Goal: Task Accomplishment & Management: Use online tool/utility

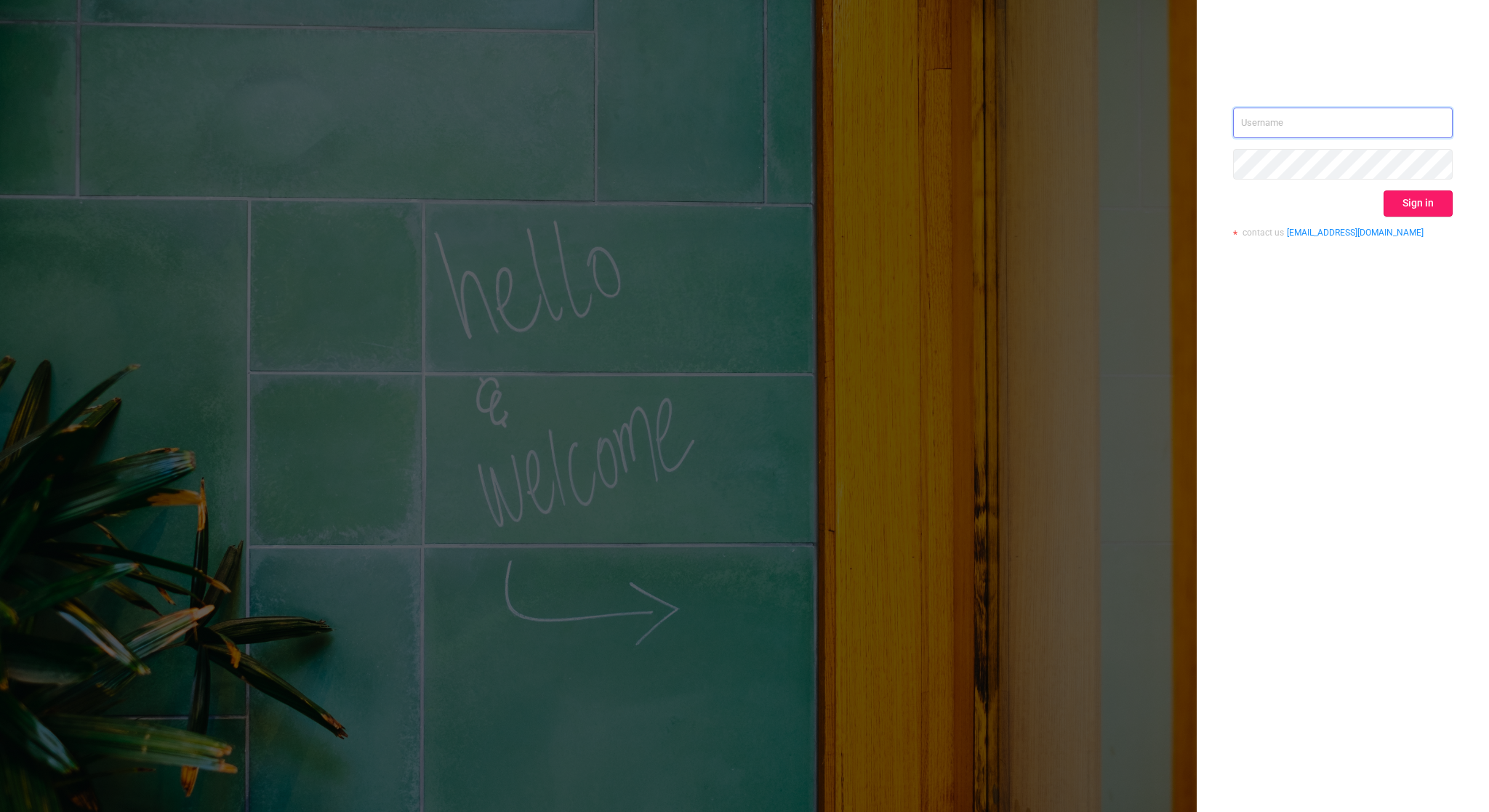
type input "tosh@buzzoola.com"
click at [1424, 199] on button "Sign in" at bounding box center [1418, 204] width 69 height 26
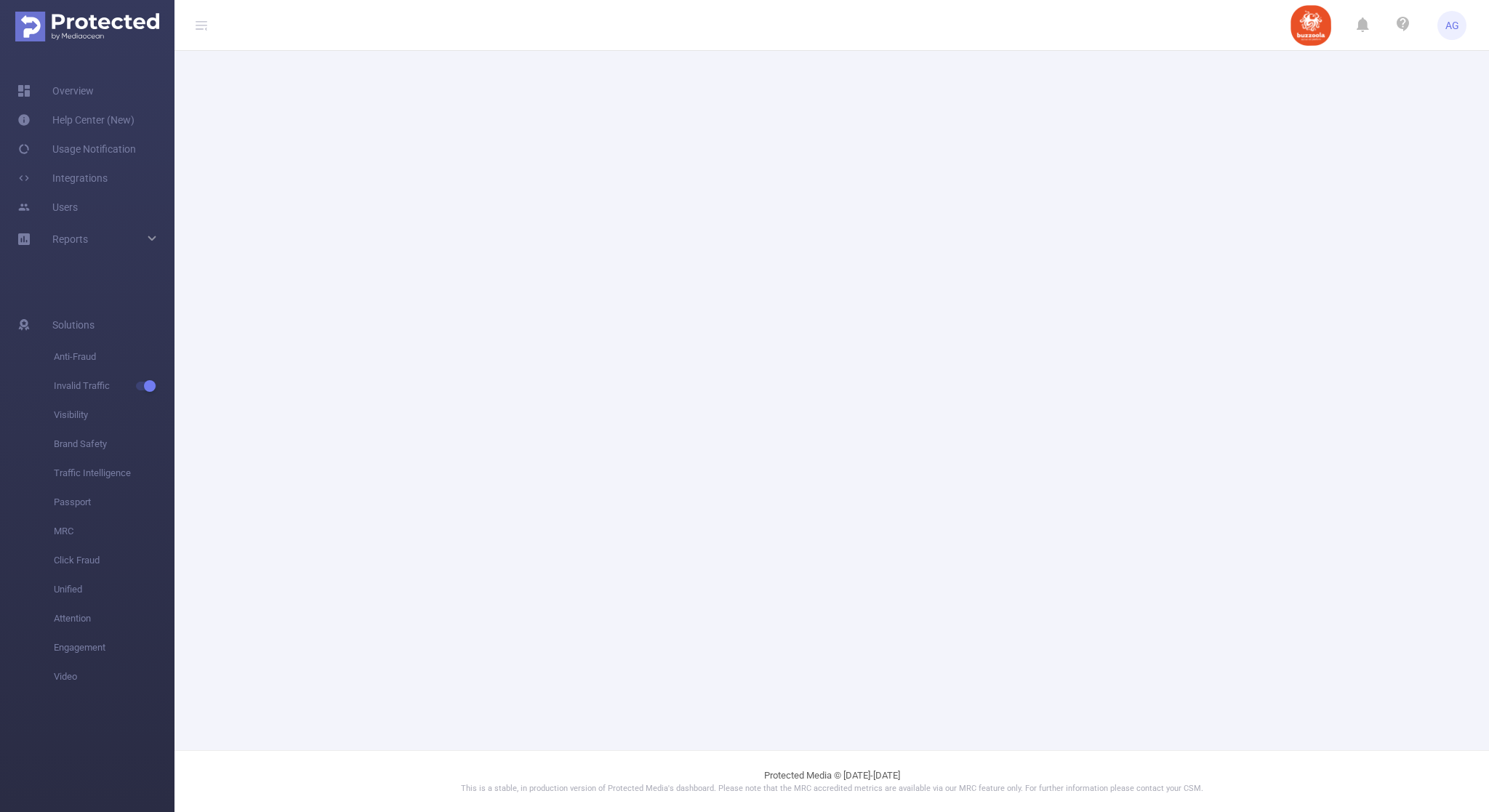
click at [966, 8] on header "AG" at bounding box center [744, 25] width 1489 height 51
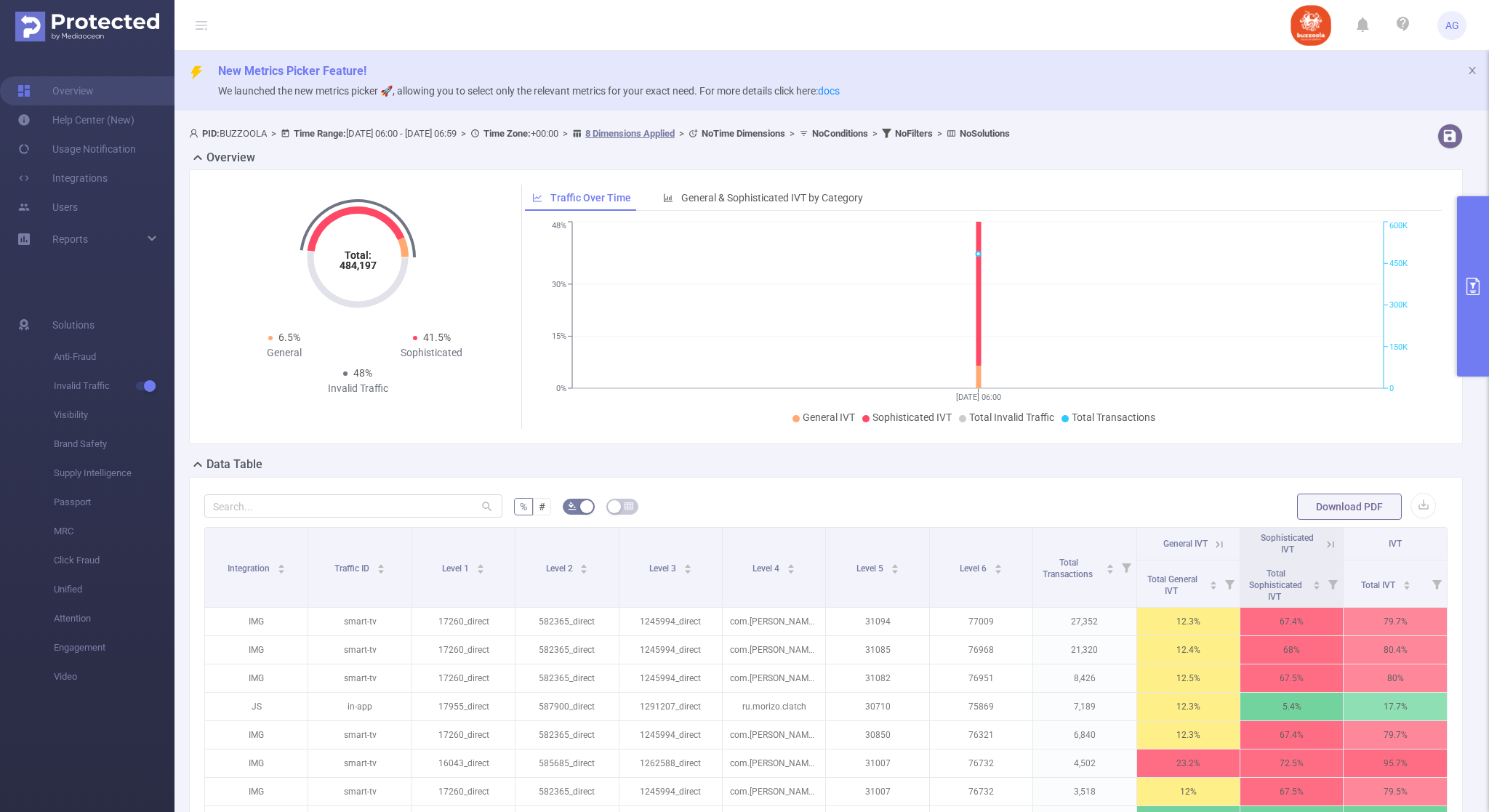
click at [1479, 295] on button "primary" at bounding box center [1473, 286] width 32 height 181
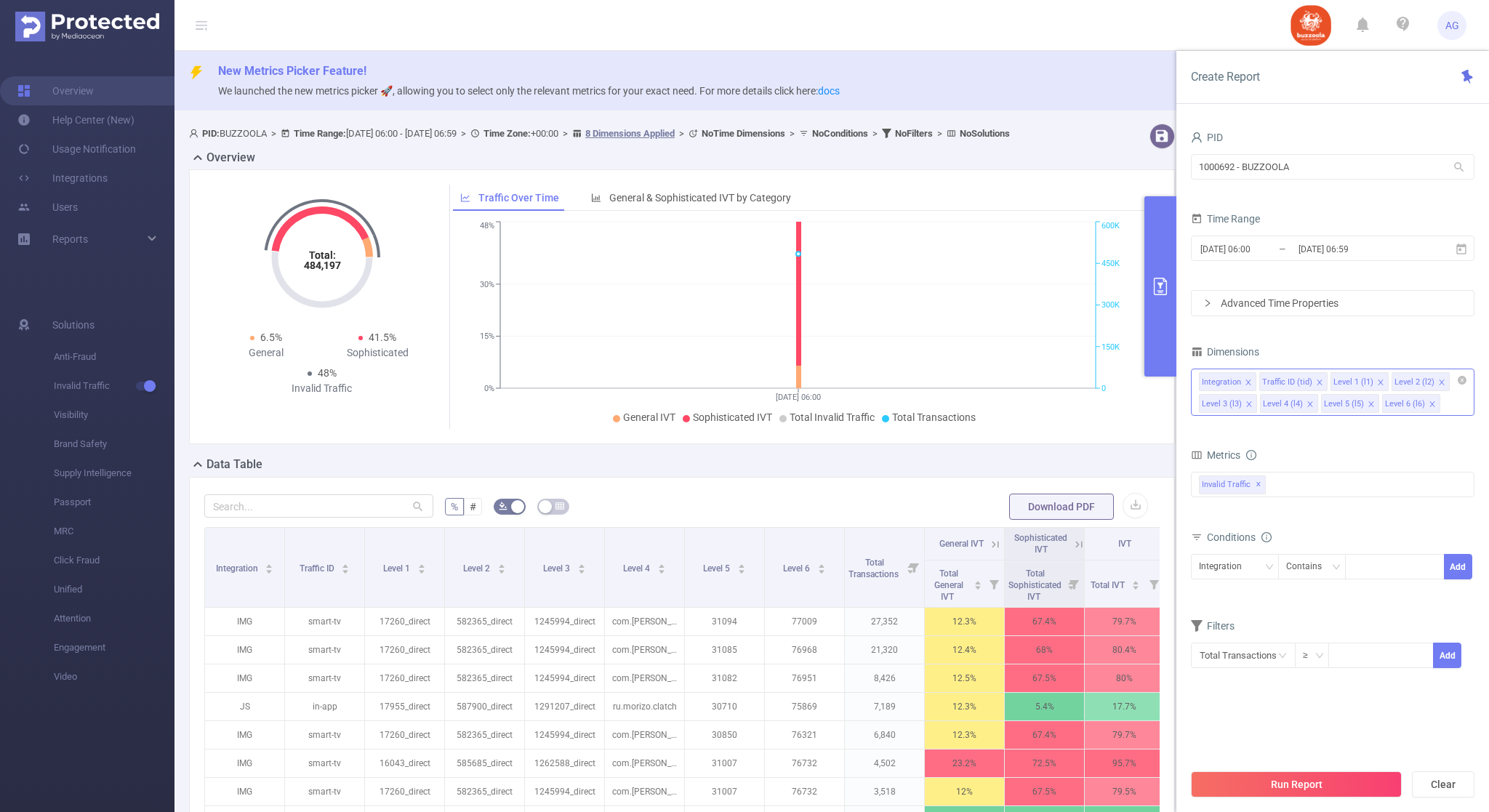
click at [1246, 381] on icon "icon: close" at bounding box center [1248, 382] width 7 height 7
click at [1257, 386] on icon "icon: close" at bounding box center [1259, 382] width 7 height 7
click at [1310, 383] on icon "icon: close" at bounding box center [1310, 382] width 7 height 7
click at [1309, 383] on icon "icon: close" at bounding box center [1310, 382] width 7 height 7
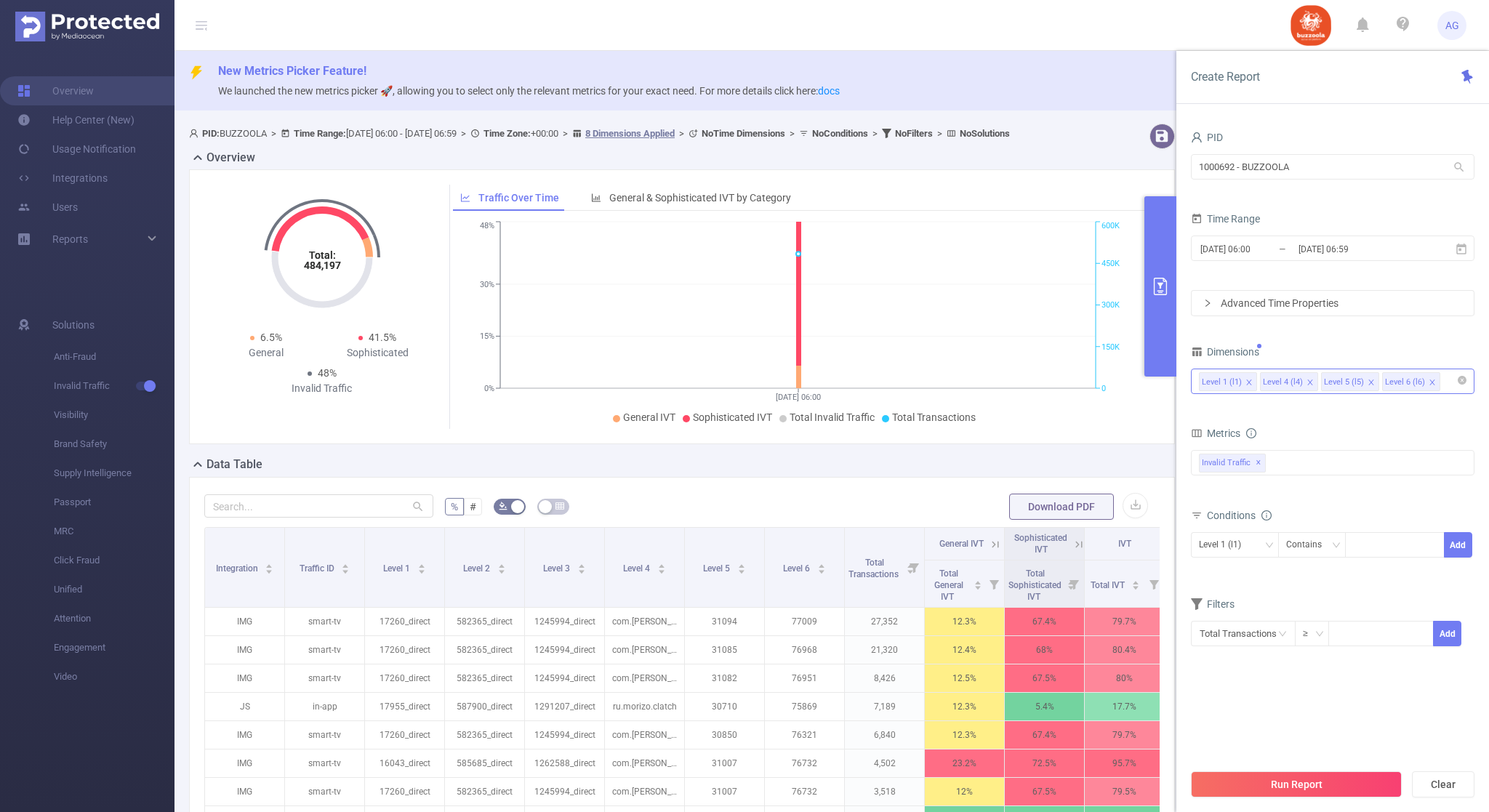
click at [1309, 383] on icon "icon: close" at bounding box center [1310, 382] width 7 height 7
click at [1318, 550] on div "Contains" at bounding box center [1309, 545] width 46 height 24
click at [1364, 538] on div at bounding box center [1394, 545] width 84 height 24
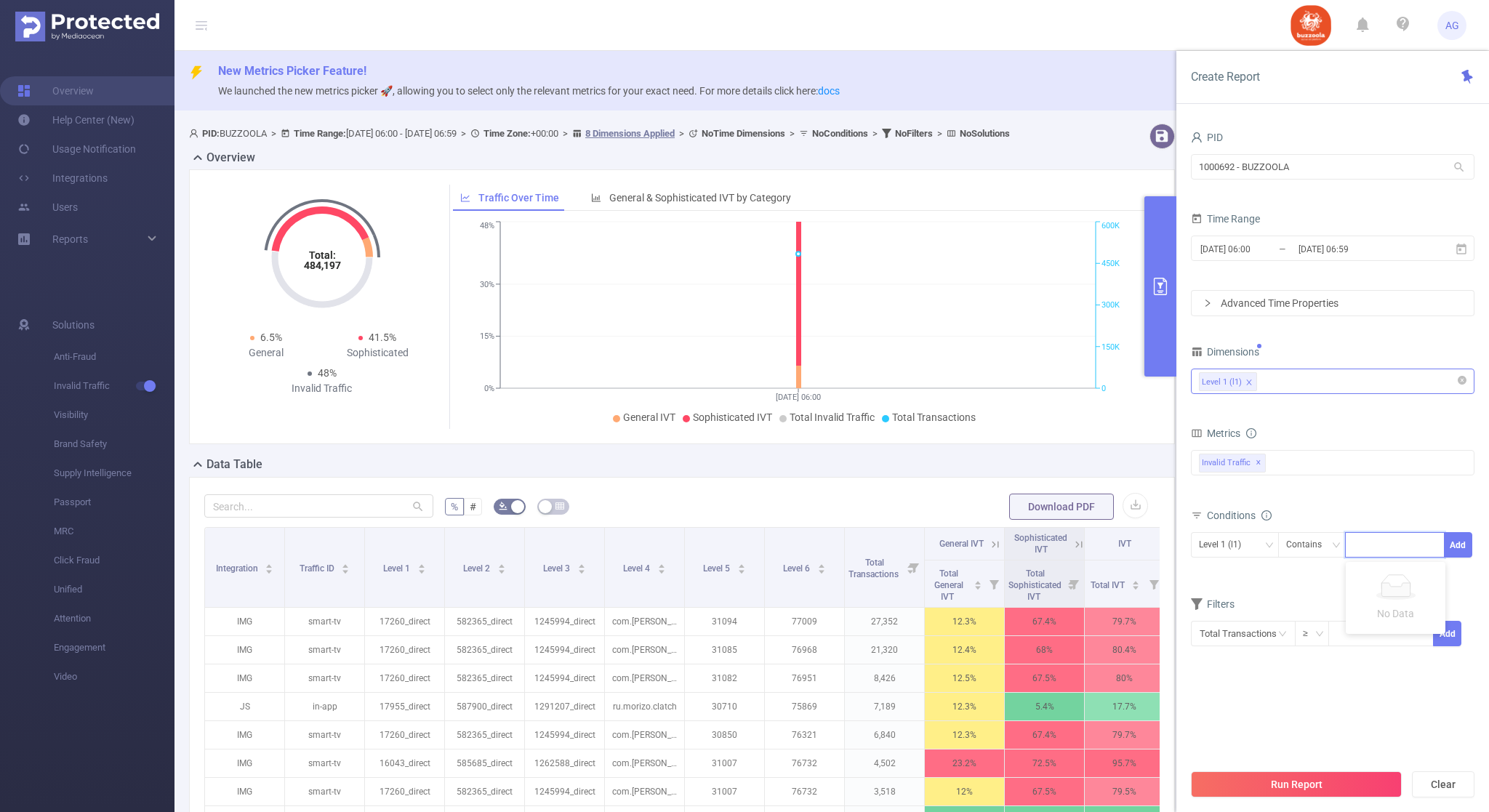
paste input "2380"
type input "2380"
click at [1417, 571] on li "2380" at bounding box center [1395, 576] width 99 height 23
click at [1460, 546] on button "Add" at bounding box center [1459, 545] width 29 height 25
click at [1297, 784] on button "Run Report" at bounding box center [1297, 784] width 211 height 26
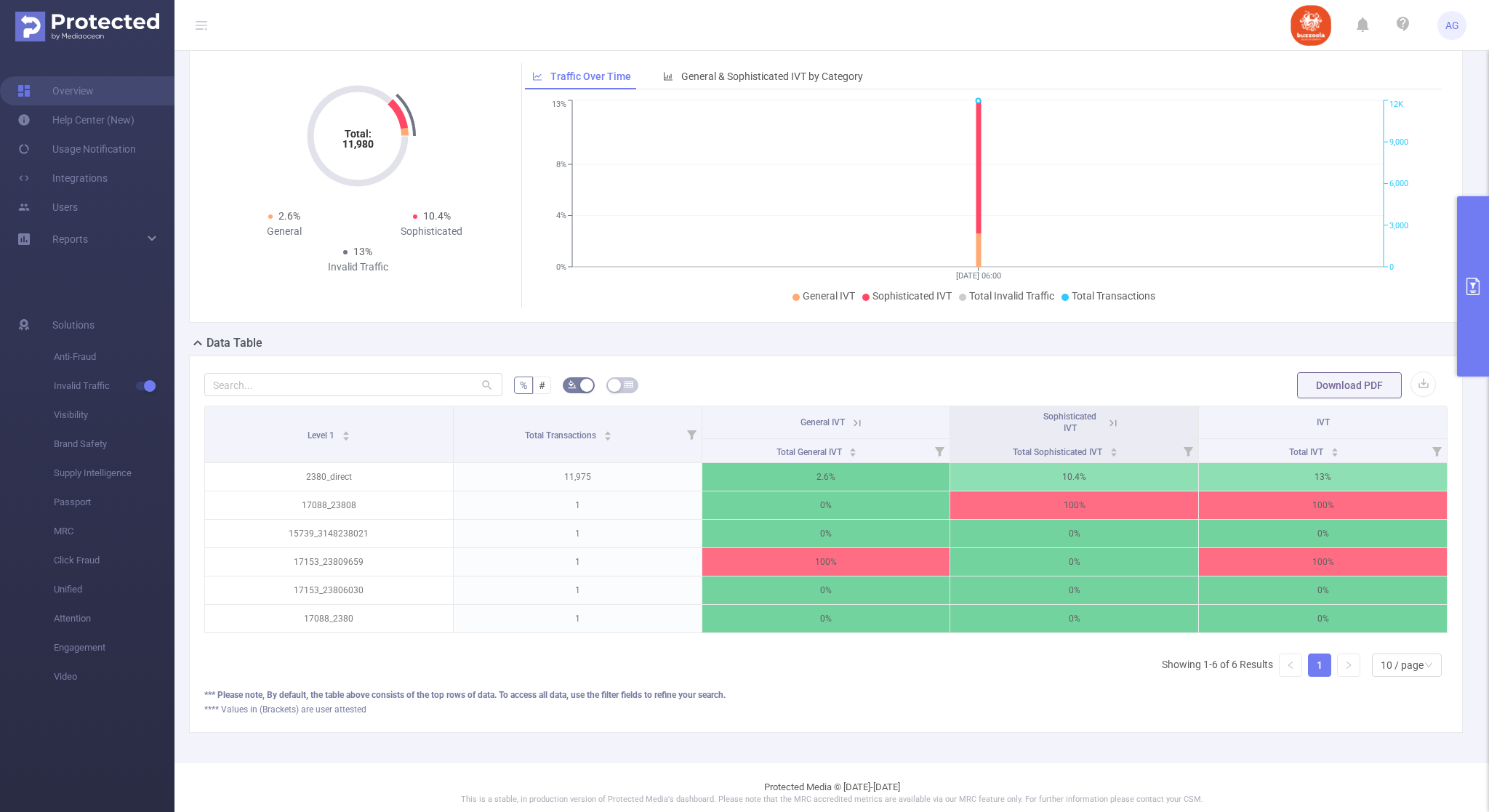
scroll to position [124, 0]
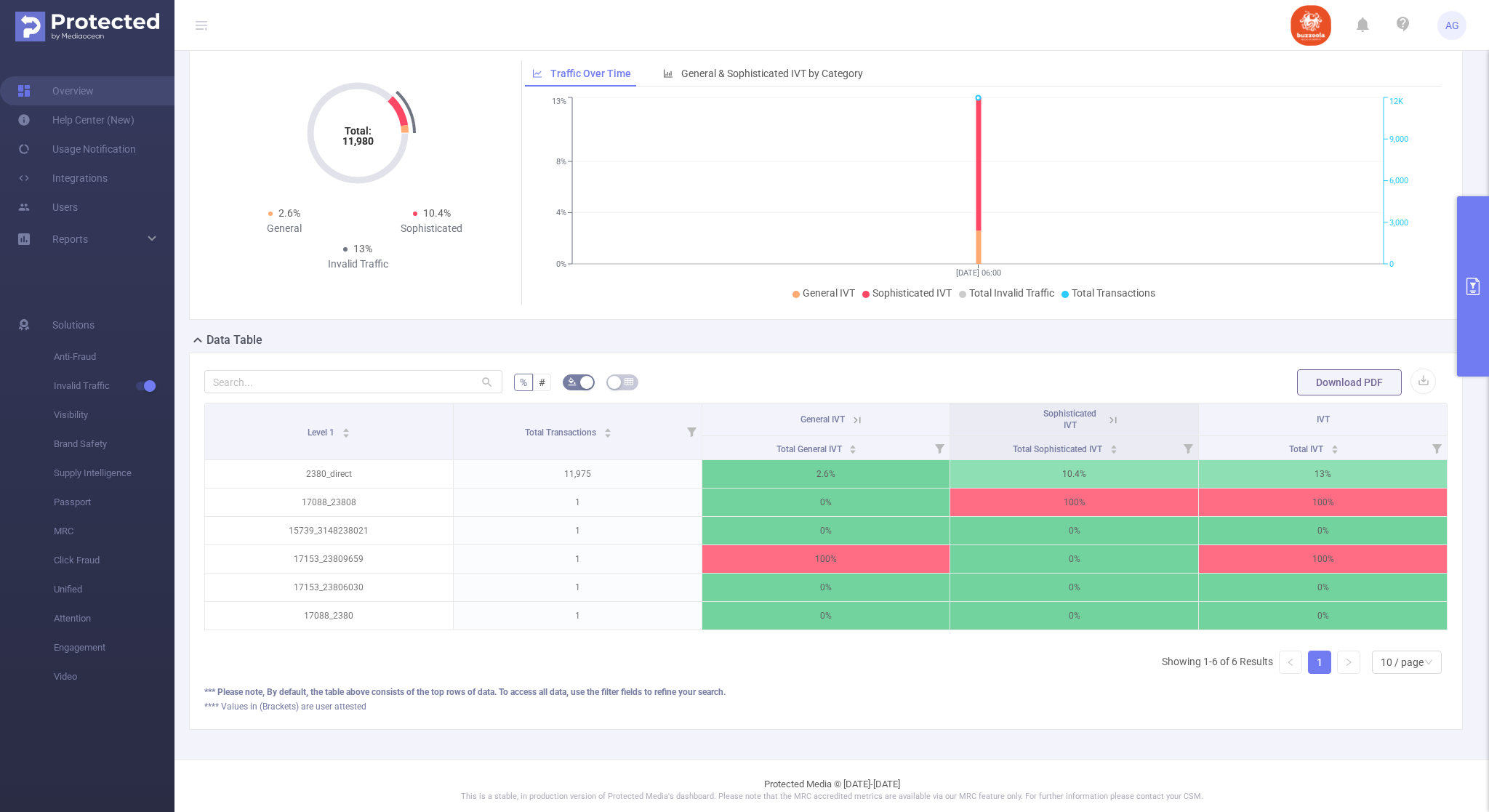
click at [1475, 293] on icon "primary" at bounding box center [1473, 286] width 17 height 17
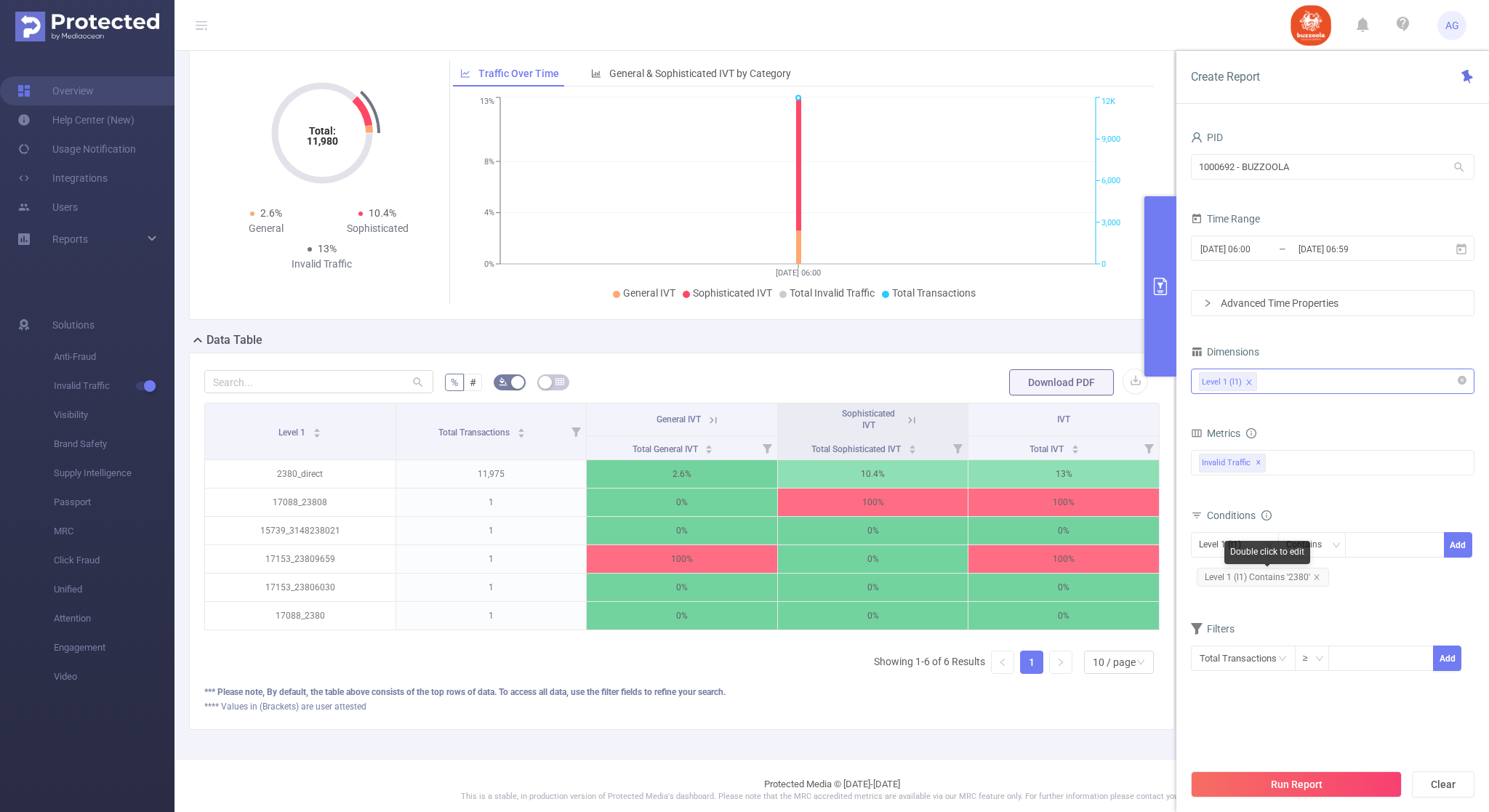
drag, startPoint x: 1317, startPoint y: 576, endPoint x: 1344, endPoint y: 585, distance: 28.5
click at [1317, 577] on icon "icon: close" at bounding box center [1316, 577] width 7 height 7
drag, startPoint x: 1359, startPoint y: 558, endPoint x: 1367, endPoint y: 558, distance: 8.0
click at [1361, 558] on div at bounding box center [1394, 545] width 99 height 25
paste input "2380"
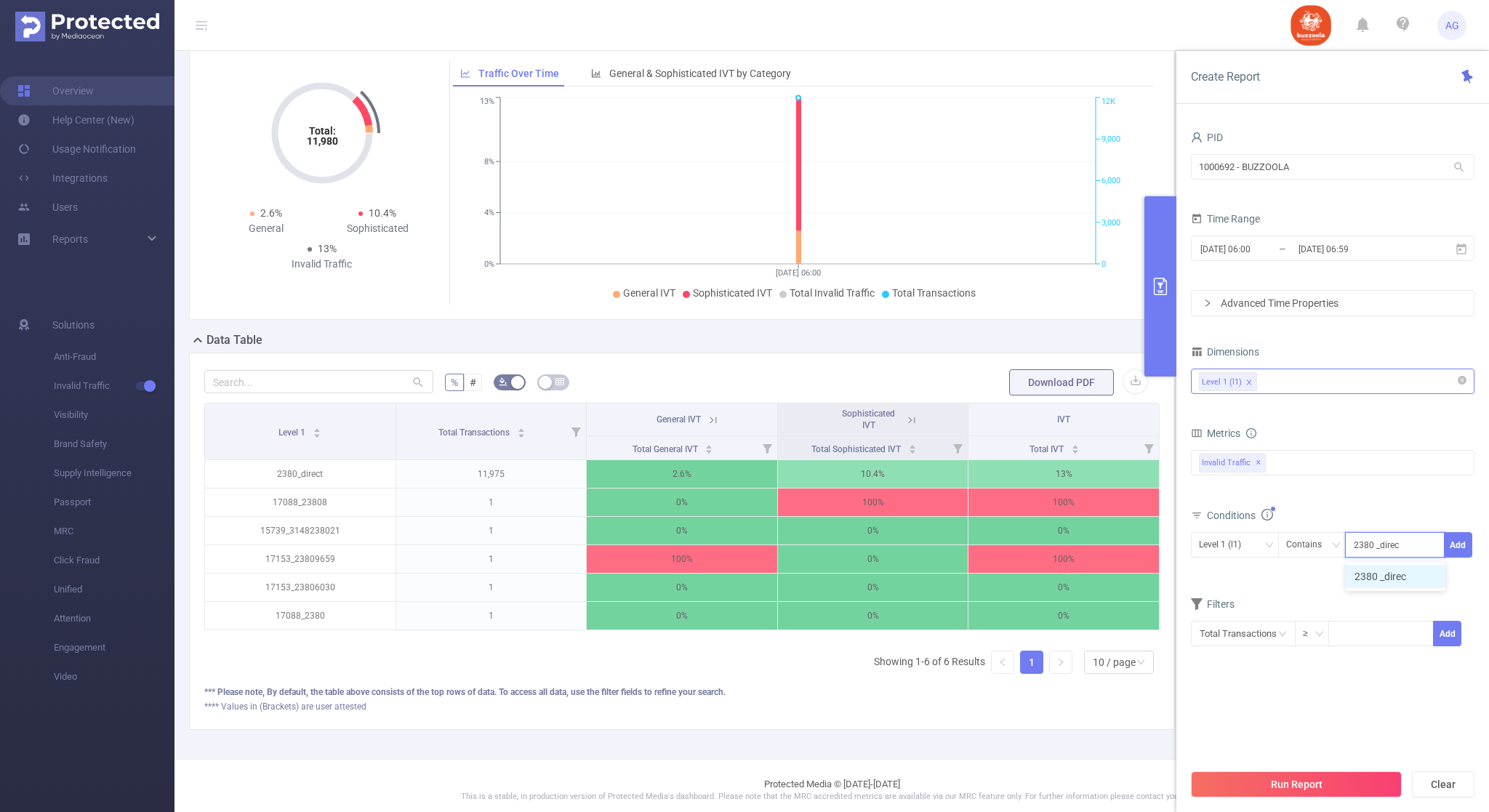
type input "2380 _direct"
click at [1399, 583] on li "2380 _direct" at bounding box center [1395, 576] width 99 height 23
click at [1454, 555] on button "Add" at bounding box center [1459, 545] width 29 height 25
click at [1268, 781] on button "Run Report" at bounding box center [1297, 784] width 211 height 26
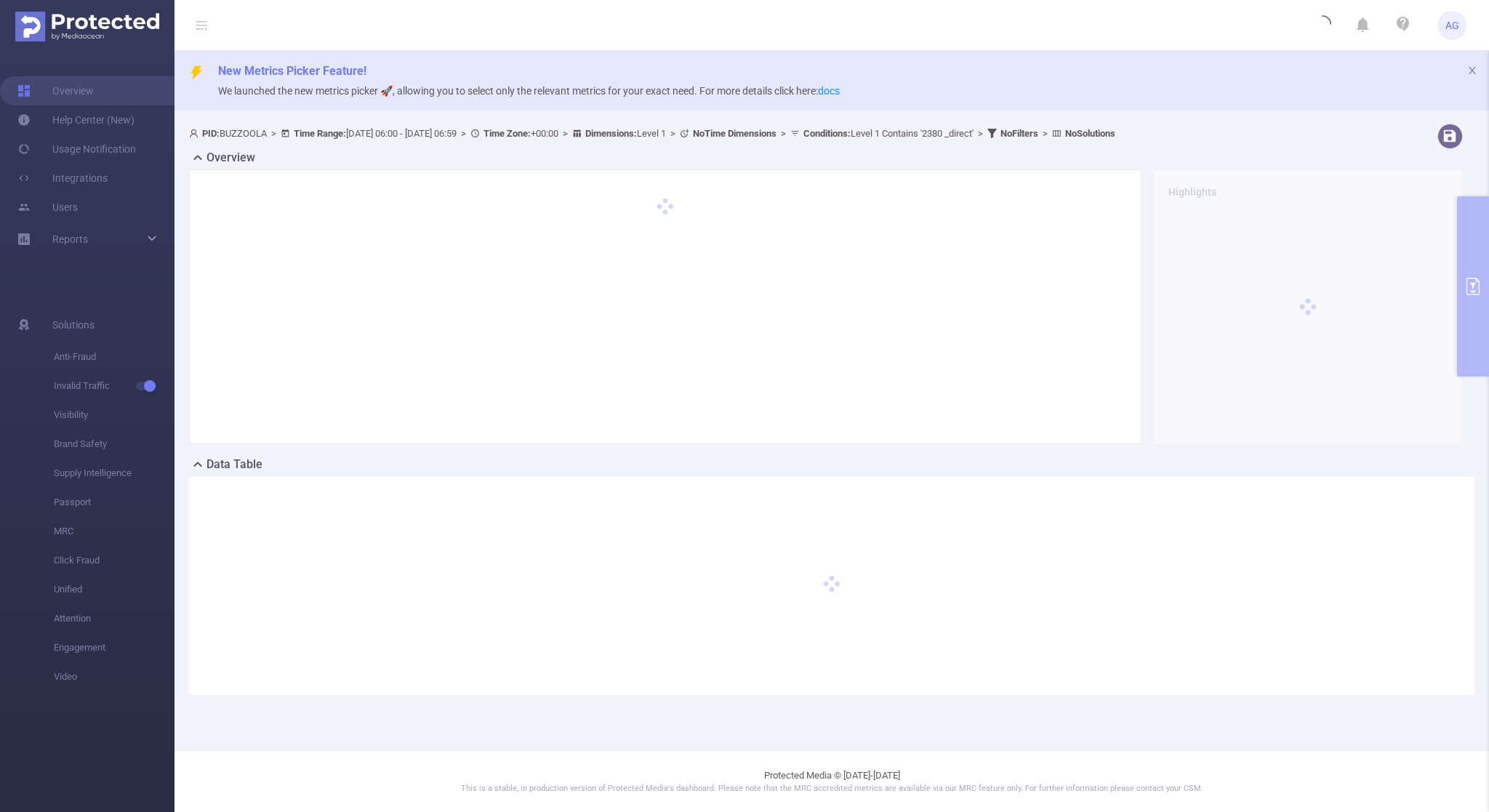
scroll to position [0, 0]
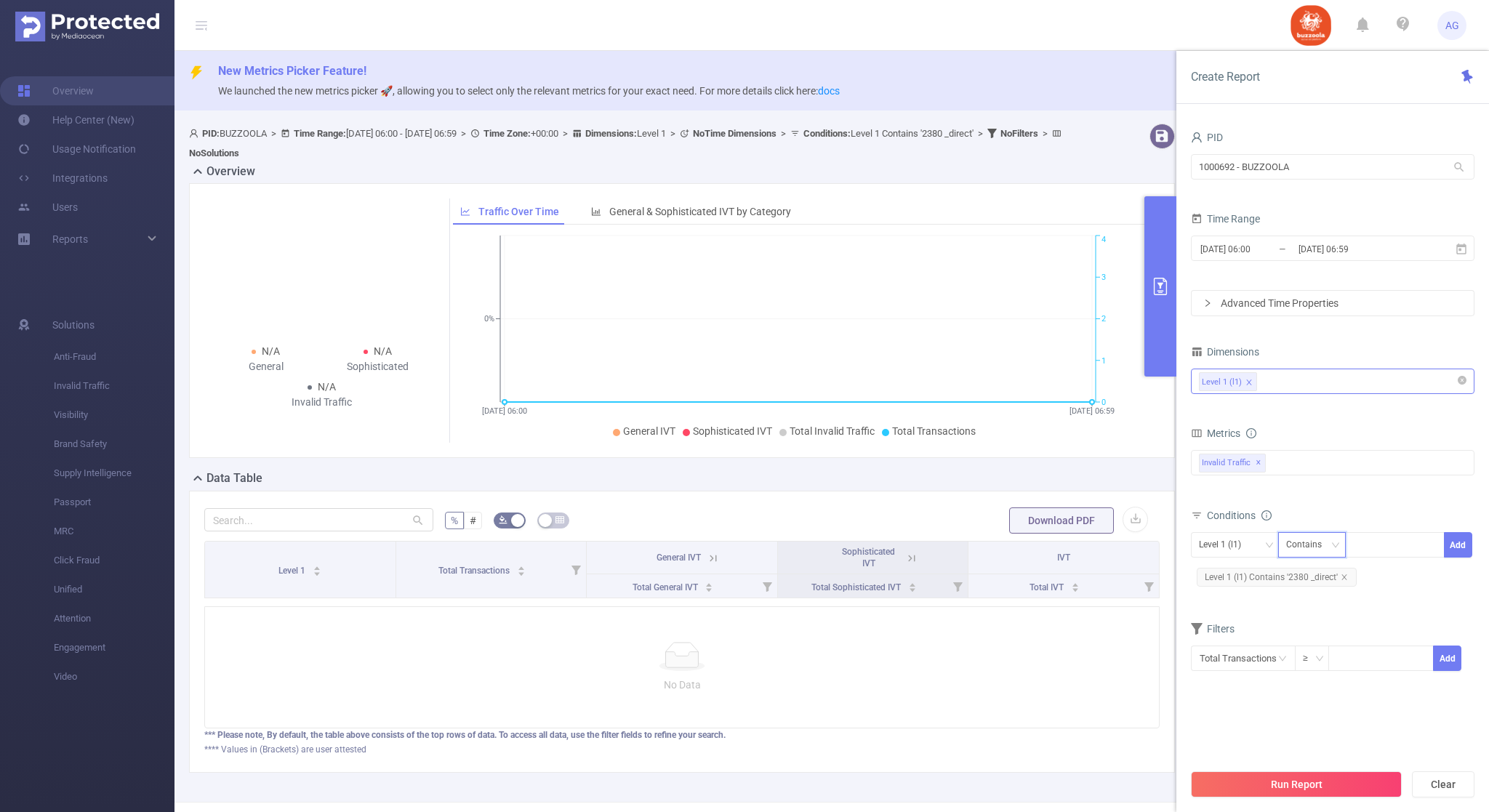
click at [1339, 546] on icon "icon: down" at bounding box center [1335, 545] width 9 height 9
click at [1335, 597] on li "Is" at bounding box center [1327, 600] width 97 height 23
click at [1363, 546] on div at bounding box center [1394, 545] width 84 height 24
paste input "2380"
type input "2380 _direct"
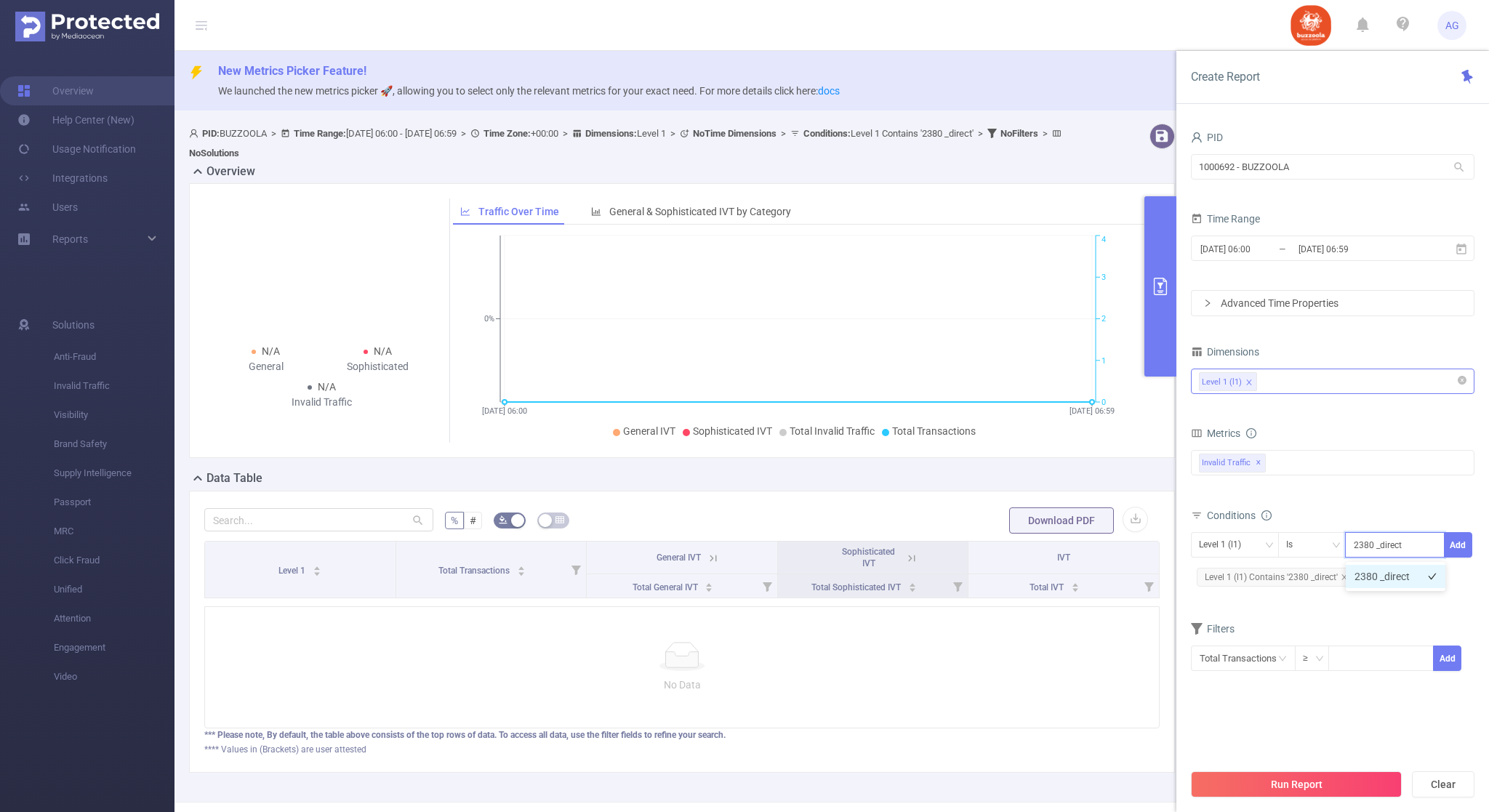
click at [1420, 570] on li "2380 _direct" at bounding box center [1395, 576] width 99 height 23
click at [1464, 546] on button "Add" at bounding box center [1459, 545] width 29 height 25
click at [1345, 579] on icon "icon: close" at bounding box center [1344, 577] width 7 height 7
click at [1346, 783] on button "Run Report" at bounding box center [1297, 784] width 211 height 26
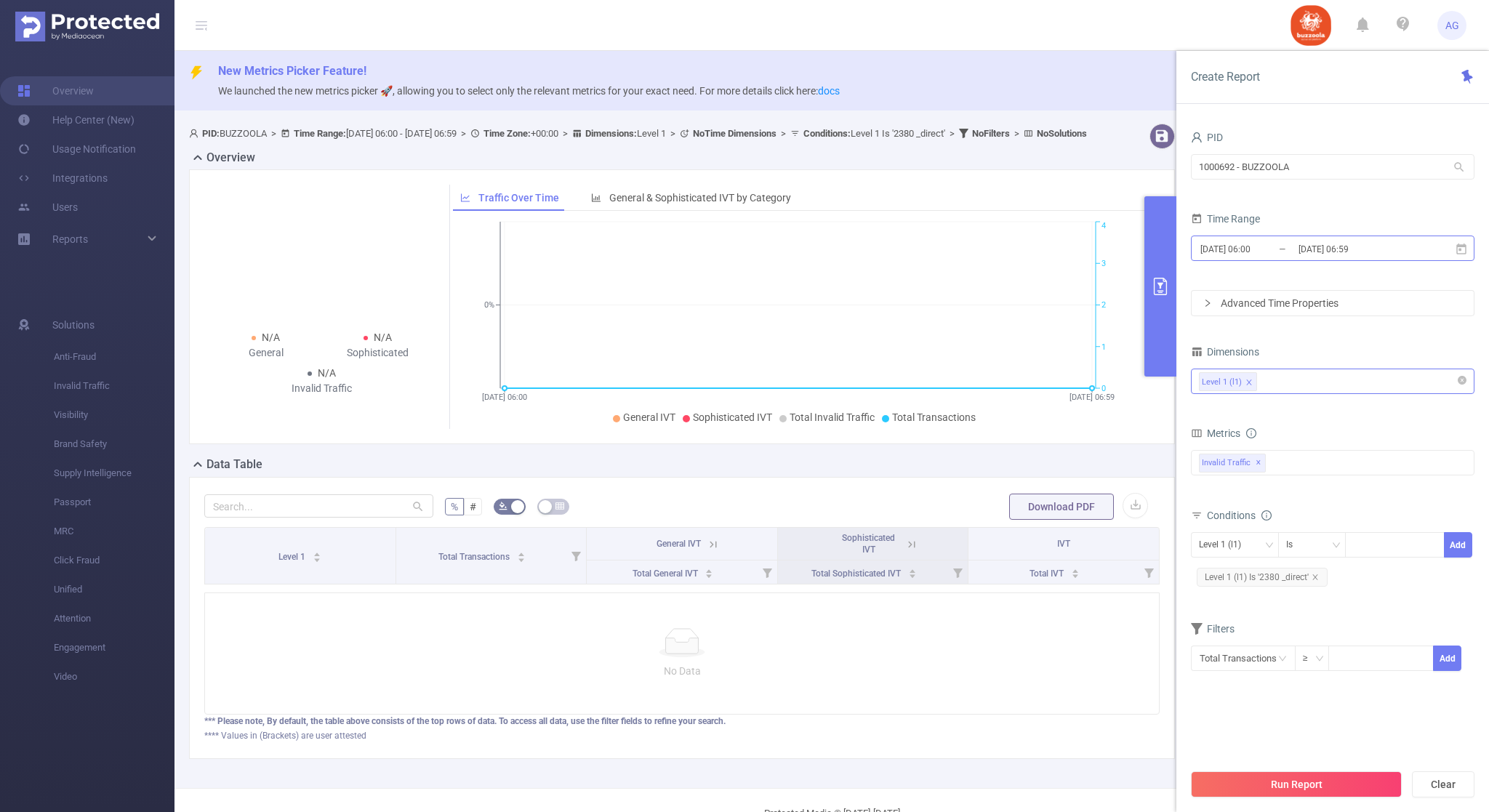
click at [1262, 251] on input "[DATE] 06:00" at bounding box center [1258, 249] width 118 height 20
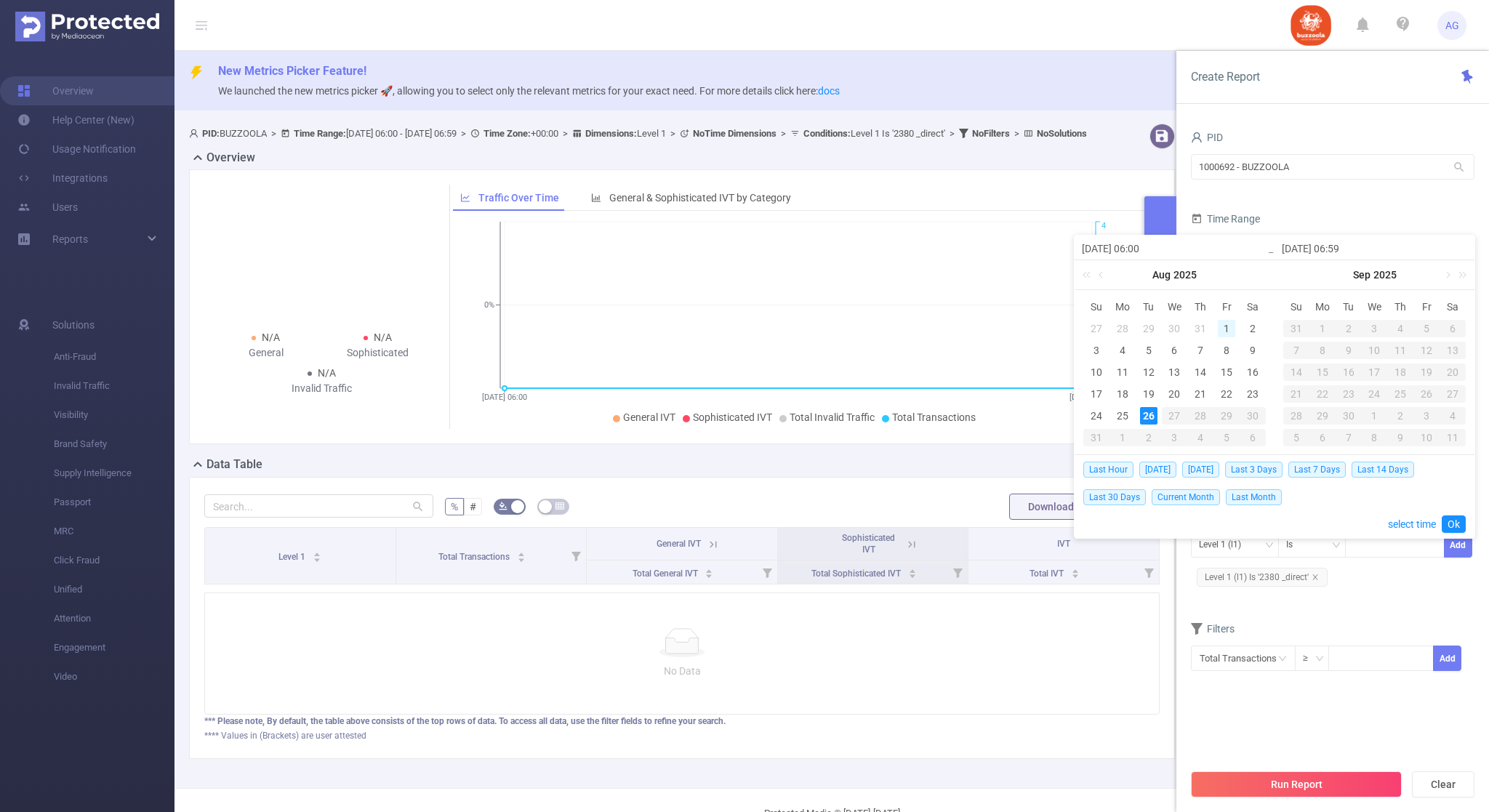
click at [1227, 326] on div "1" at bounding box center [1227, 328] width 17 height 17
click at [1149, 411] on div "26" at bounding box center [1149, 416] width 17 height 17
type input "[DATE] 06:00"
click at [1124, 412] on div "25" at bounding box center [1123, 416] width 17 height 17
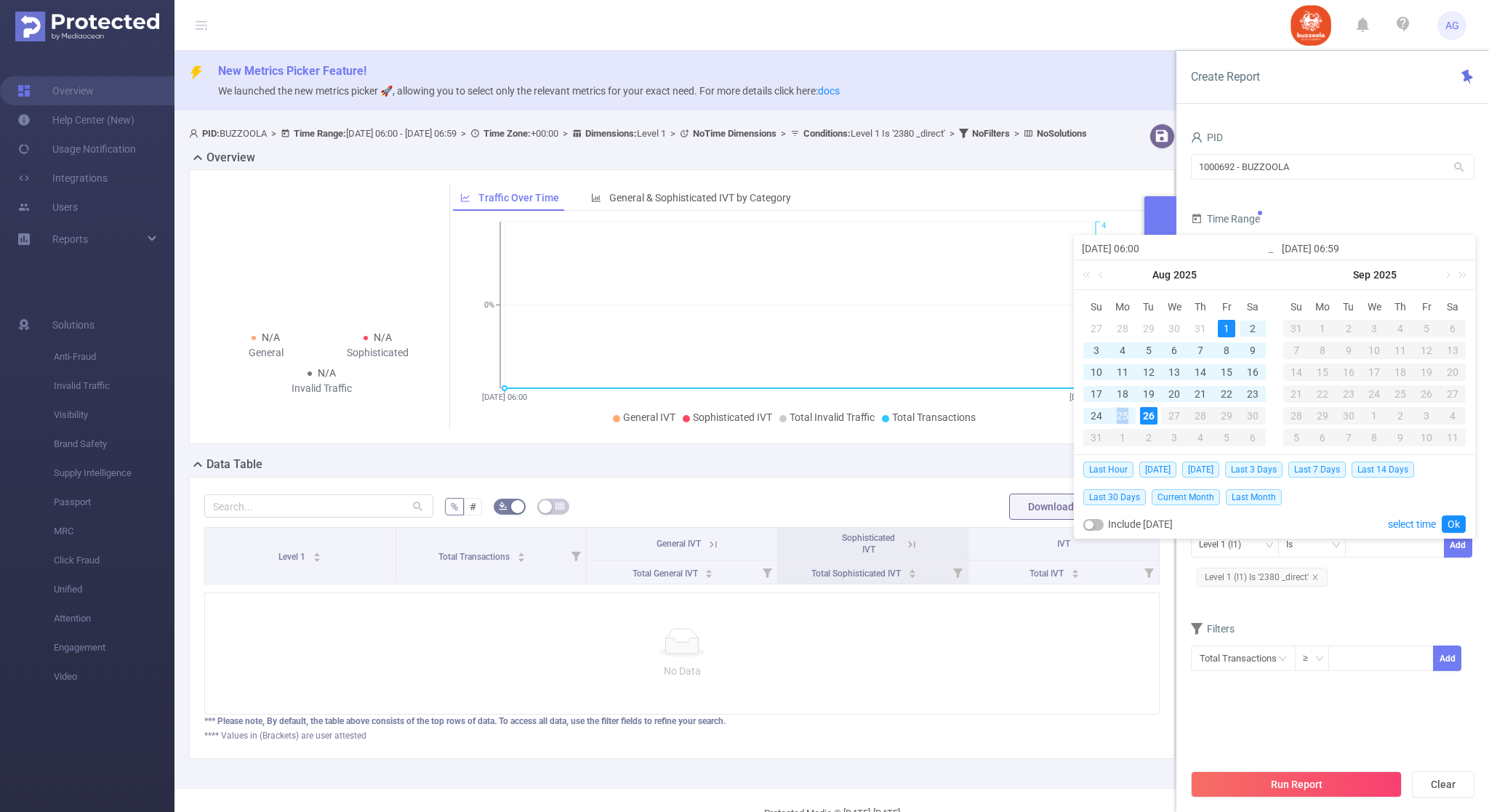
click at [1124, 412] on div "25" at bounding box center [1123, 416] width 17 height 17
type input "[DATE] 06:00"
type input "[DATE] 06:59"
type input "[DATE] 06:00"
type input "[DATE] 06:59"
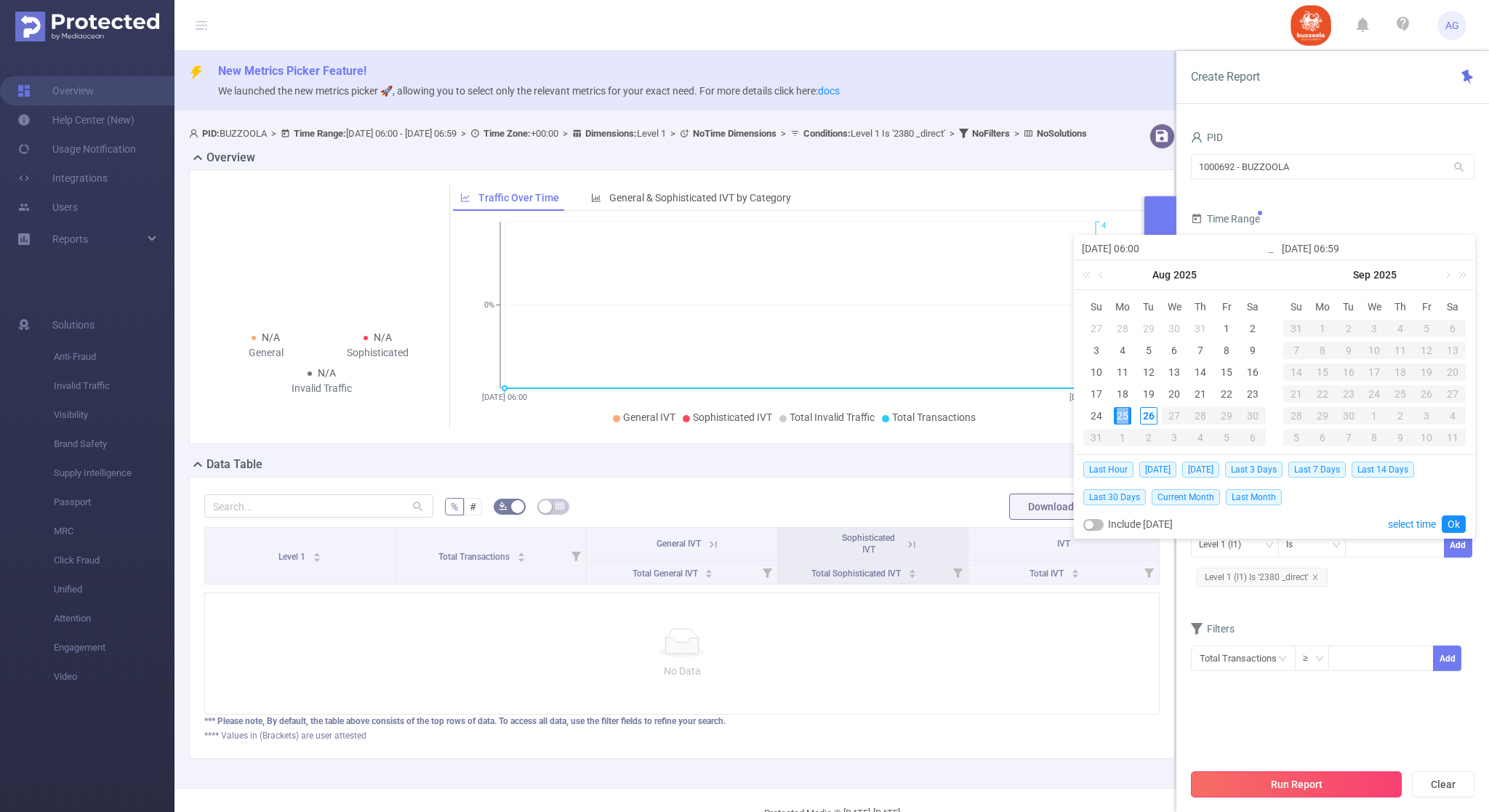
click at [1322, 785] on button "Run Report" at bounding box center [1297, 784] width 211 height 26
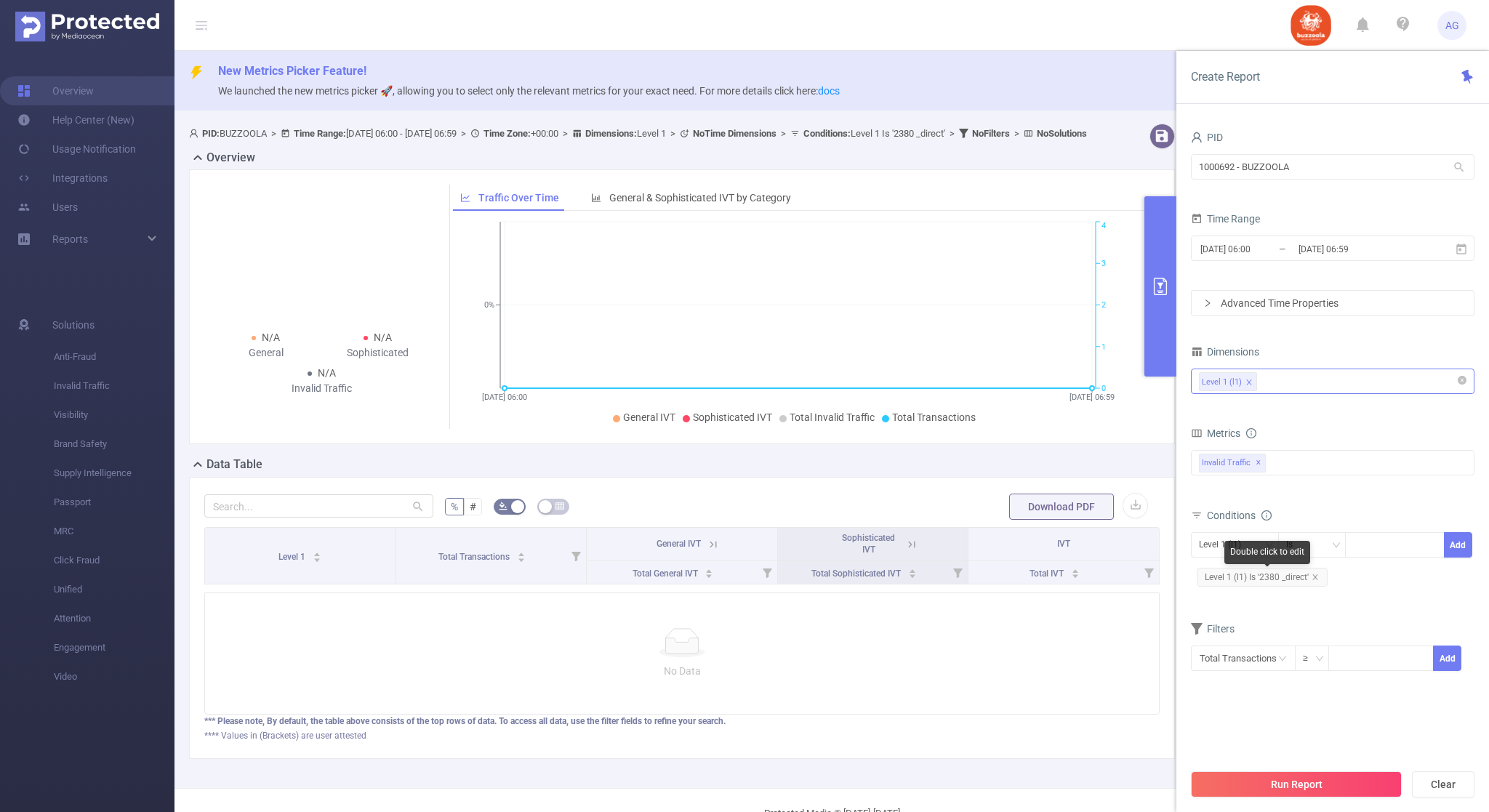
click at [1321, 579] on span "Level 1 (l1) Is '2380 _direct'" at bounding box center [1262, 577] width 131 height 19
drag, startPoint x: 1316, startPoint y: 576, endPoint x: 1355, endPoint y: 574, distance: 39.1
click at [1316, 577] on icon "icon: close" at bounding box center [1315, 577] width 7 height 7
click at [1365, 555] on div at bounding box center [1394, 545] width 84 height 24
paste input "2380"
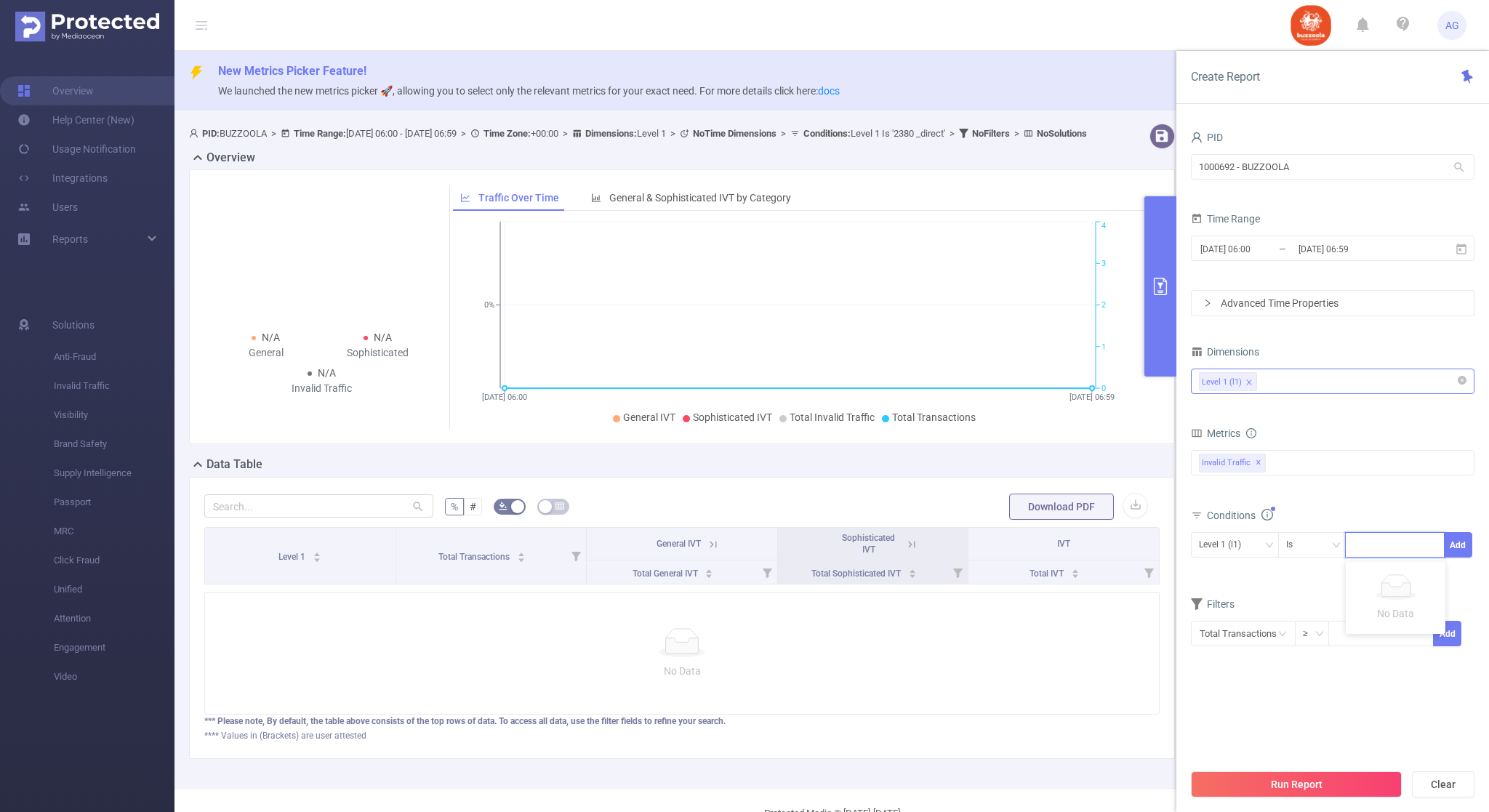
type input "2380"
click at [1378, 583] on li "2380" at bounding box center [1395, 576] width 99 height 23
click at [1462, 541] on button "Add" at bounding box center [1459, 545] width 29 height 25
click at [1334, 780] on button "Run Report" at bounding box center [1297, 784] width 211 height 26
click at [1322, 579] on div "Level 1 (l1) Is Add Level 1 (l1) Is '2380'" at bounding box center [1333, 561] width 284 height 57
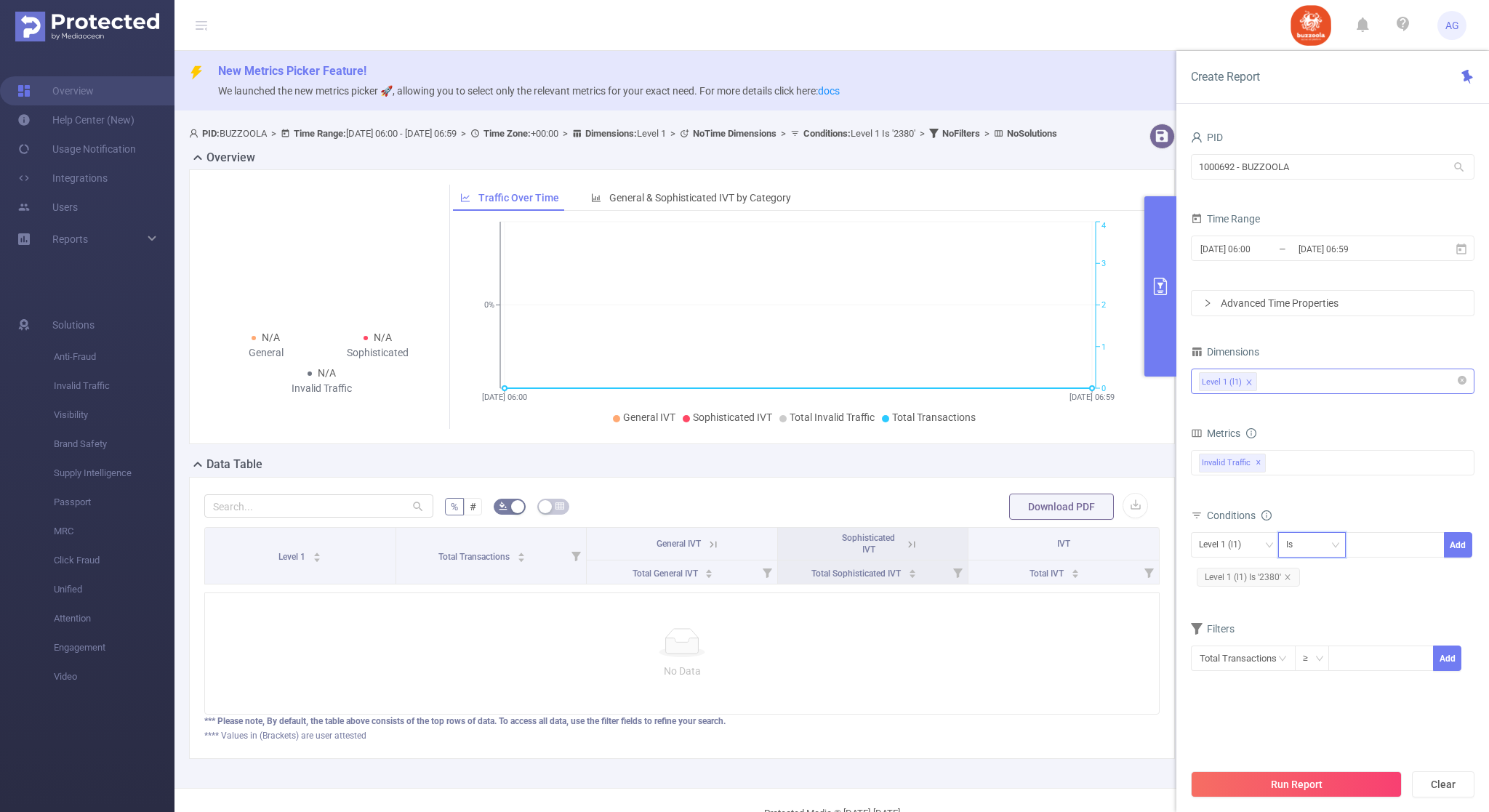
click at [1313, 555] on div "Is" at bounding box center [1312, 545] width 52 height 24
click at [1321, 569] on li "Contains" at bounding box center [1327, 576] width 97 height 23
click at [1286, 387] on div "Level 1 (l1)" at bounding box center [1333, 381] width 267 height 24
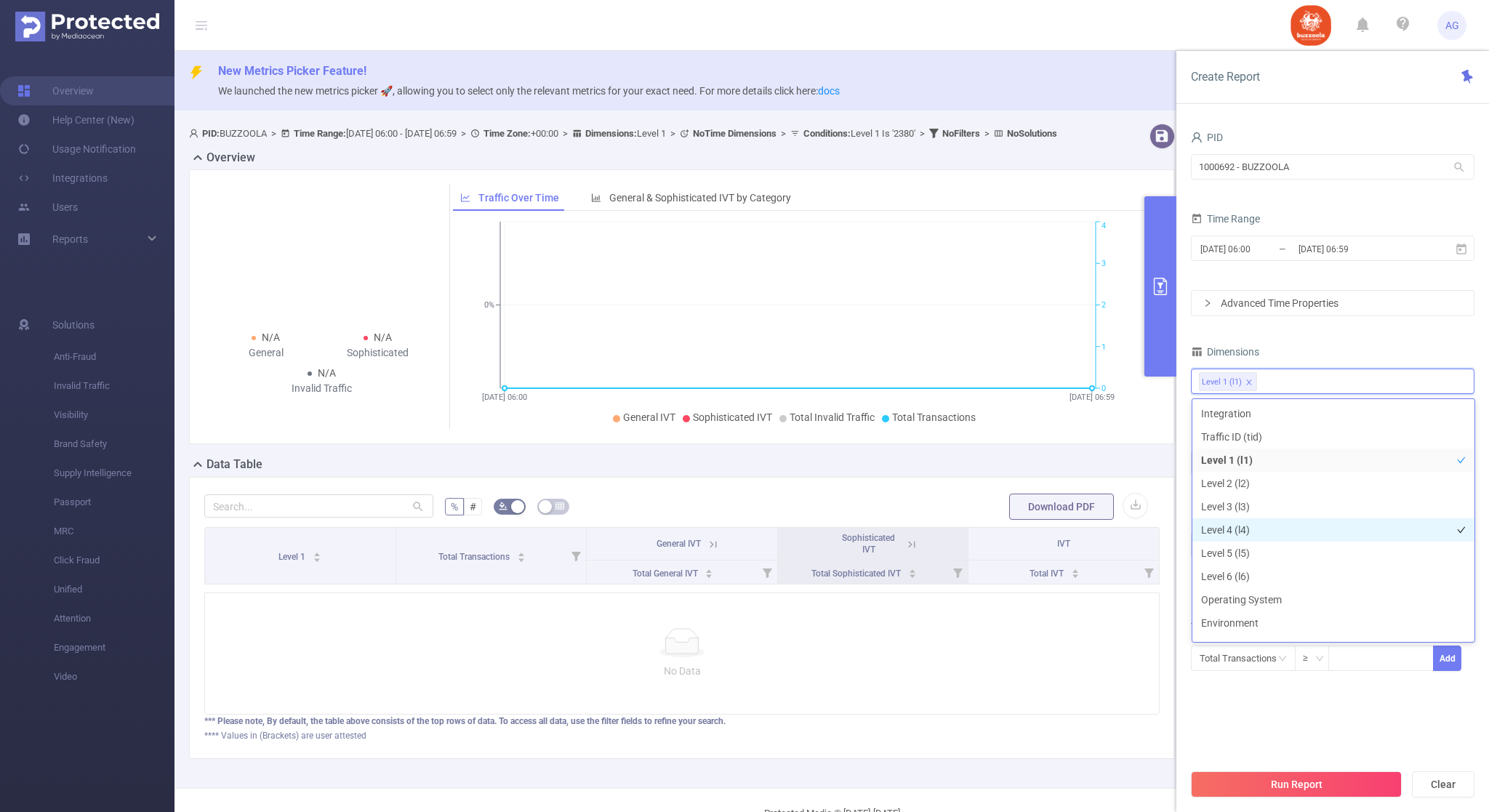
click at [1275, 531] on li "Level 4 (l4)" at bounding box center [1333, 530] width 282 height 23
click at [1343, 790] on button "Run Report" at bounding box center [1297, 784] width 211 height 26
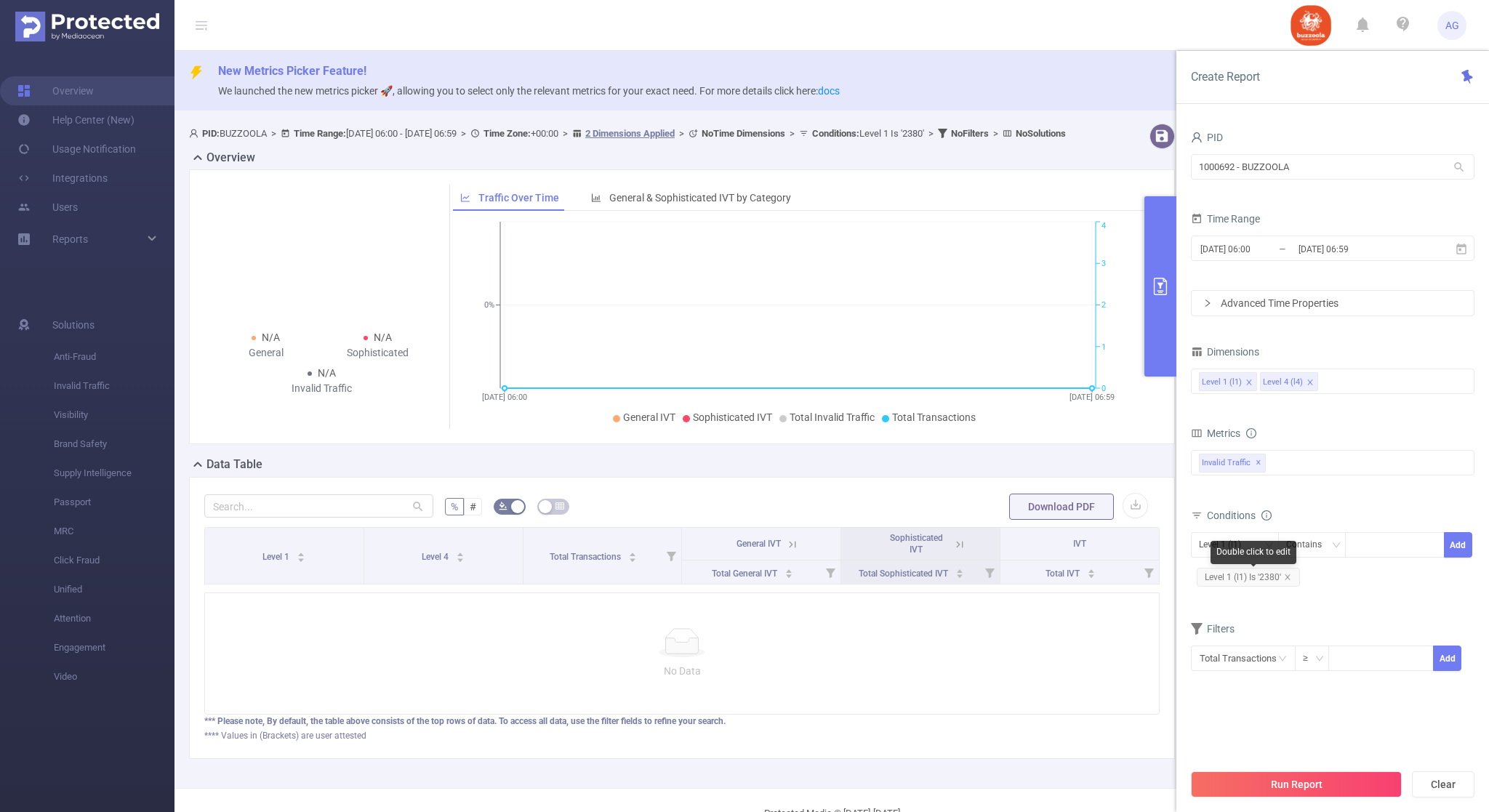
click at [1293, 576] on span "Level 1 (l1) Is '2380'" at bounding box center [1249, 577] width 103 height 19
click at [1360, 547] on div at bounding box center [1394, 545] width 84 height 24
click at [1293, 581] on span "Level 1 (l1) Is '2380'" at bounding box center [1249, 577] width 103 height 19
click at [1292, 581] on icon "icon: close" at bounding box center [1288, 577] width 7 height 7
click at [1356, 538] on input at bounding box center [1356, 546] width 6 height 19
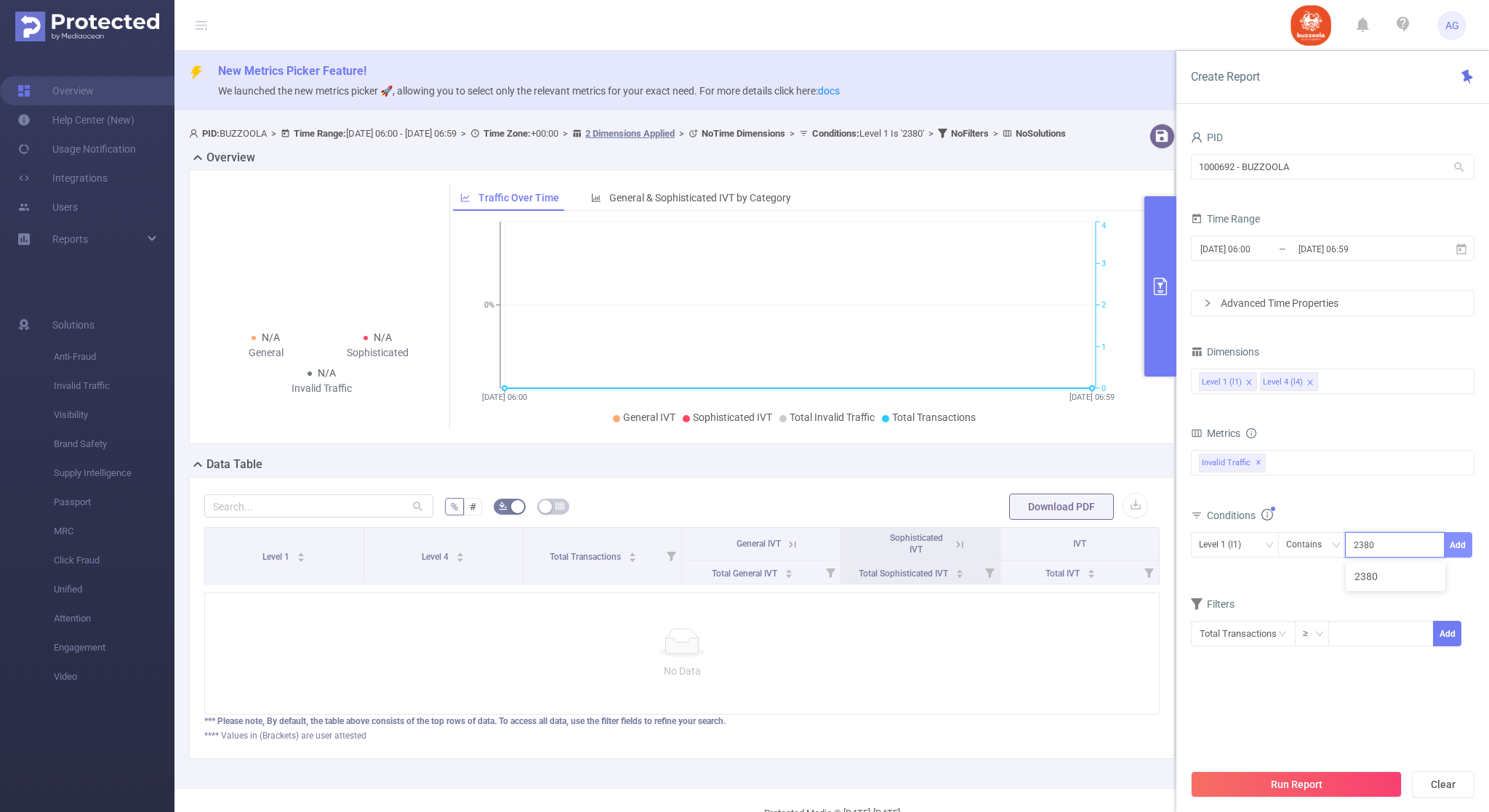
type input "2380"
drag, startPoint x: 1445, startPoint y: 554, endPoint x: 1454, endPoint y: 554, distance: 9.0
click at [1446, 554] on button "Add" at bounding box center [1459, 545] width 29 height 25
click at [1336, 778] on button "Run Report" at bounding box center [1297, 784] width 211 height 26
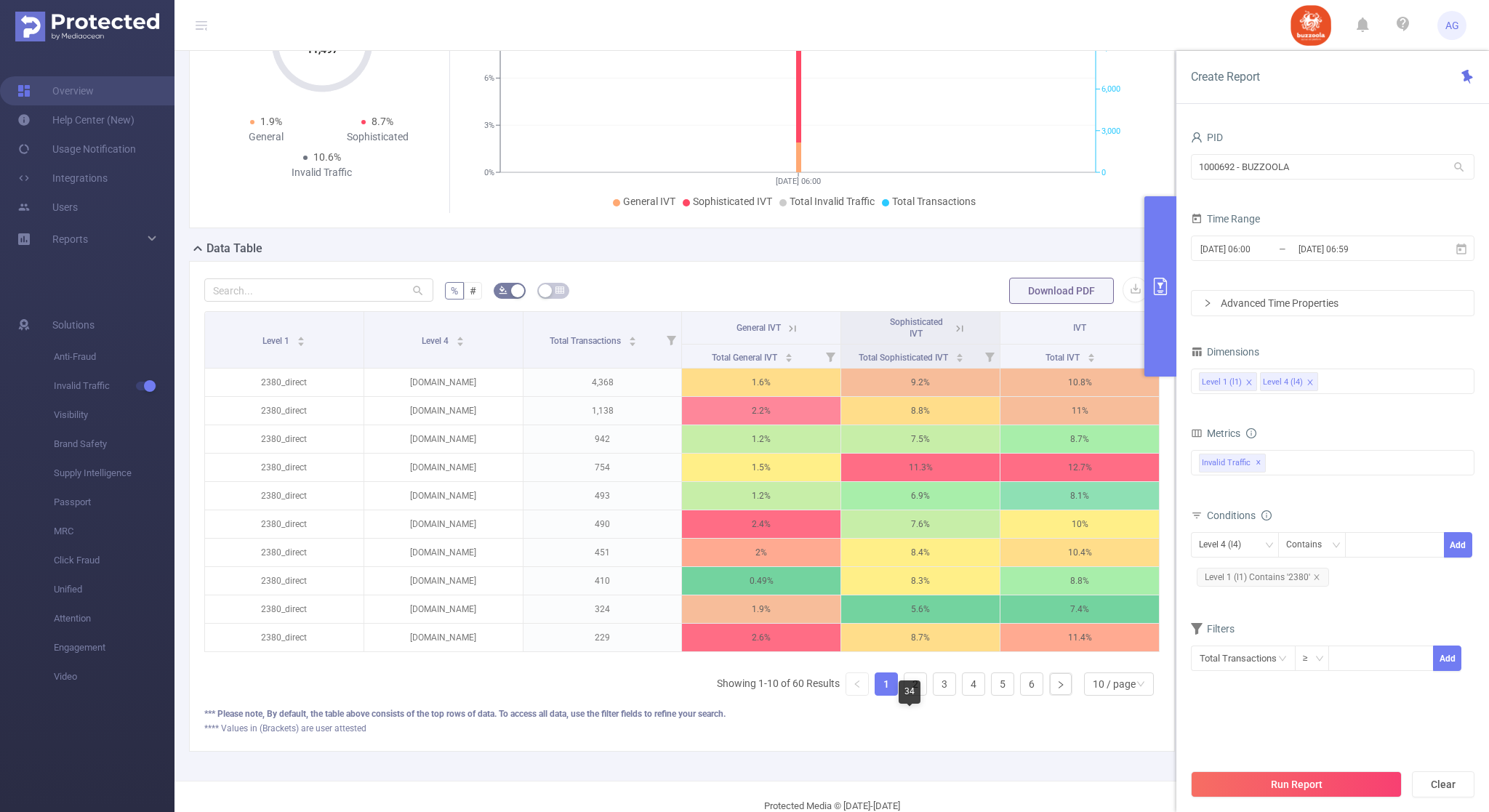
scroll to position [258, 0]
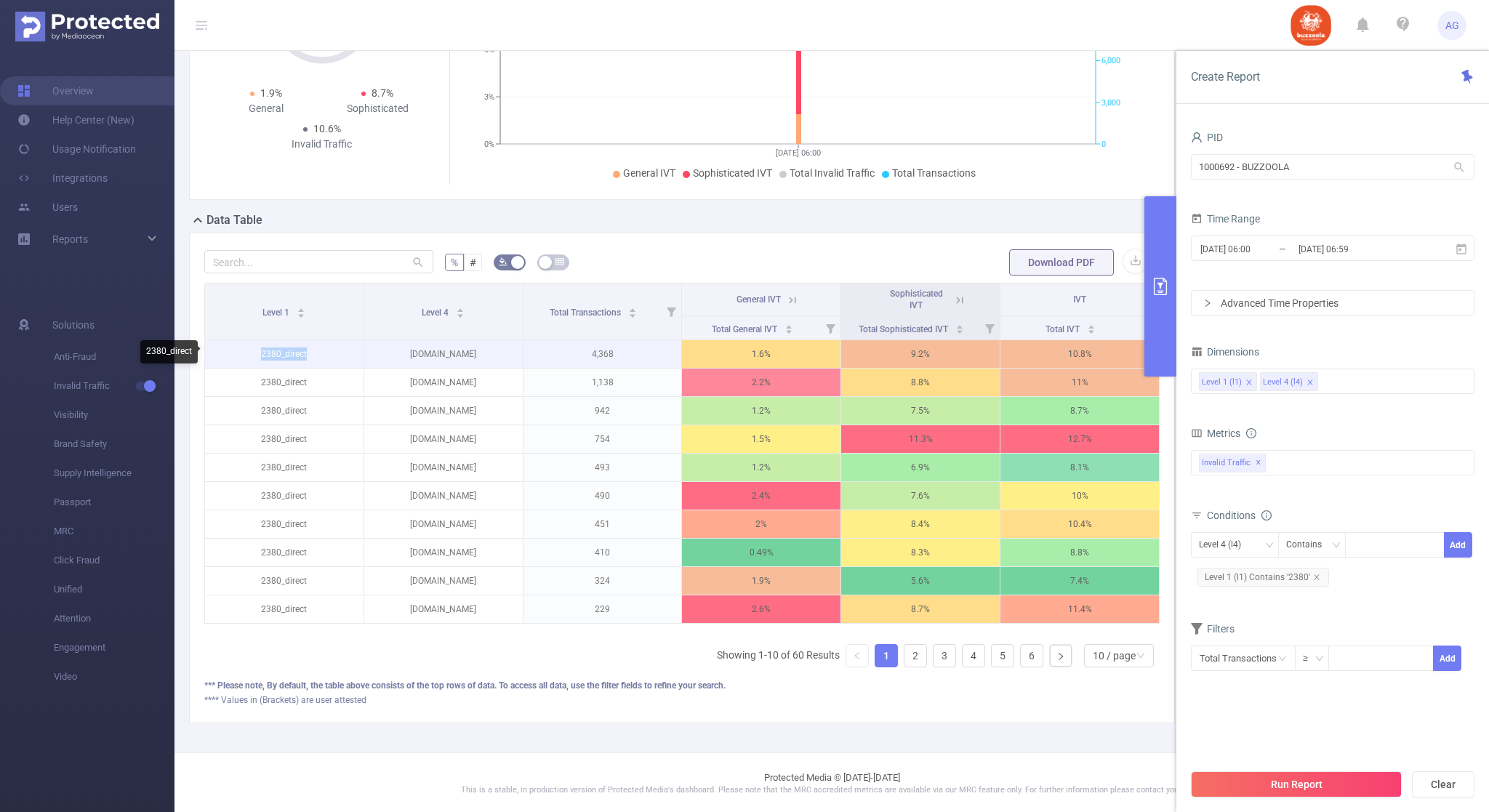
drag, startPoint x: 300, startPoint y: 352, endPoint x: 261, endPoint y: 348, distance: 39.2
click at [261, 348] on p "2380_direct" at bounding box center [284, 354] width 158 height 28
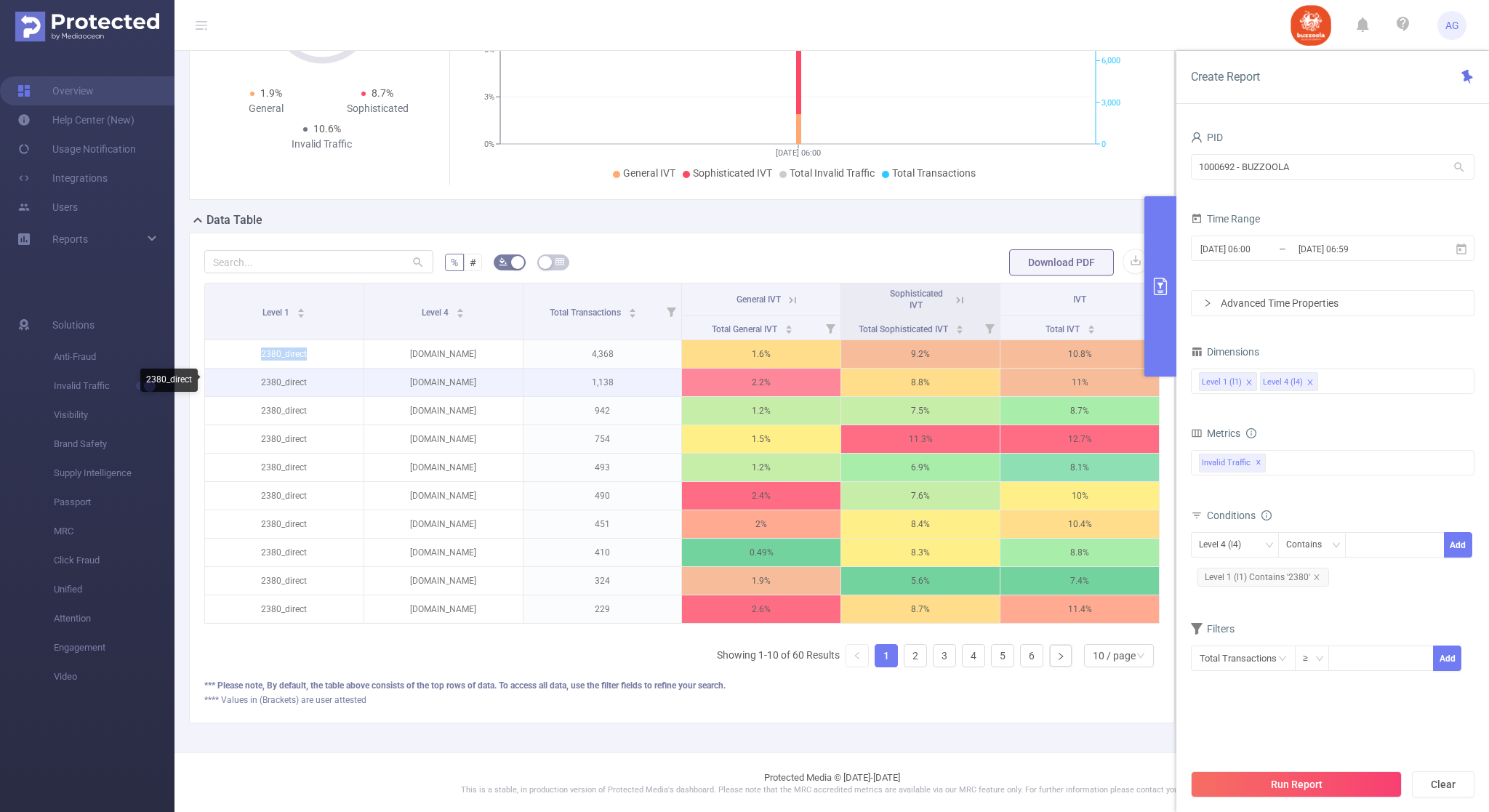
copy p "2380_direct"
click at [1318, 577] on icon "icon: close" at bounding box center [1316, 577] width 7 height 7
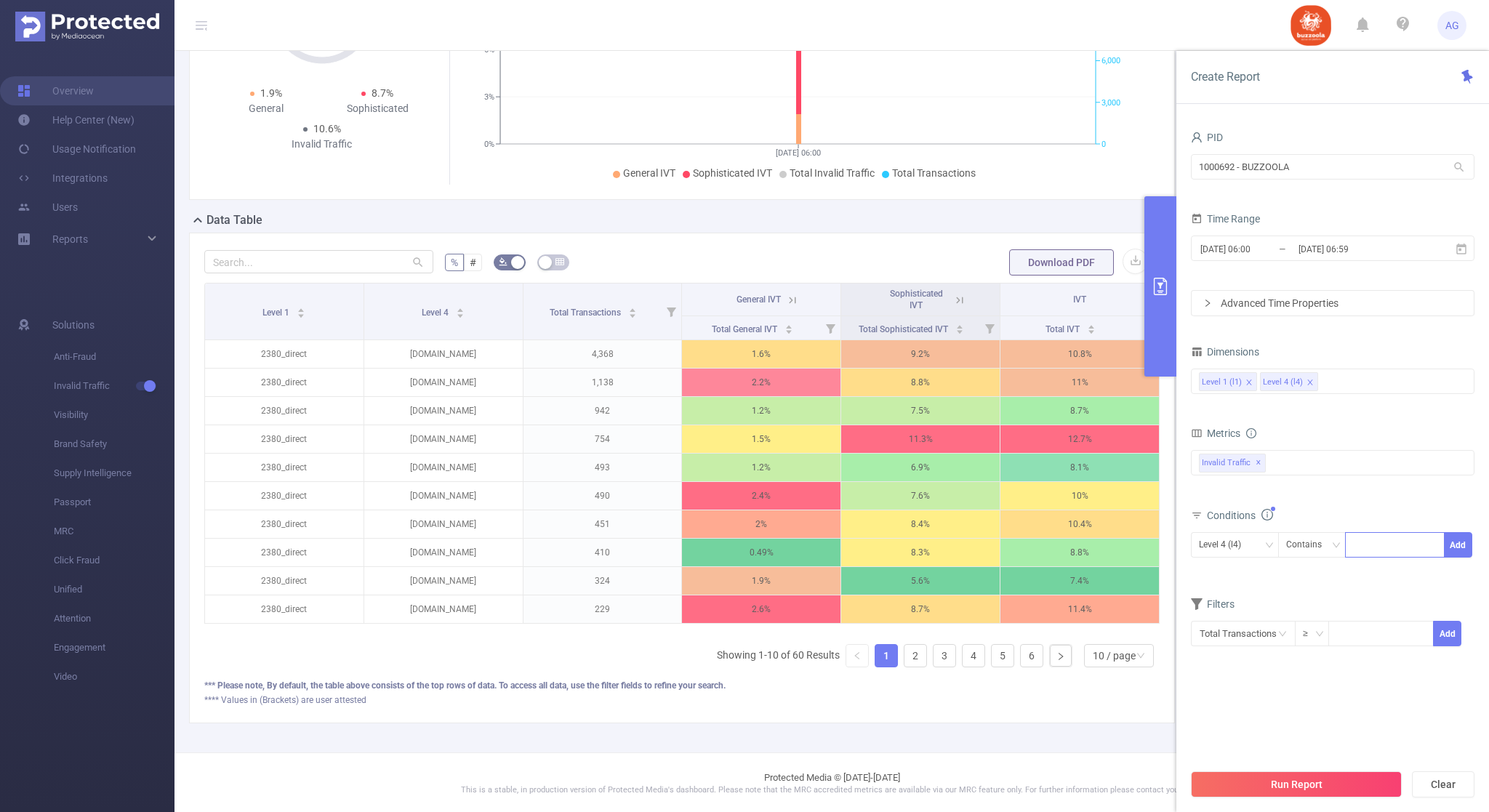
drag, startPoint x: 1367, startPoint y: 546, endPoint x: 1379, endPoint y: 558, distance: 17.0
click at [1368, 547] on div at bounding box center [1394, 545] width 84 height 24
paste input "2380_direct"
type input "2380_direct"
click at [1362, 579] on li "2380_direct" at bounding box center [1395, 576] width 99 height 23
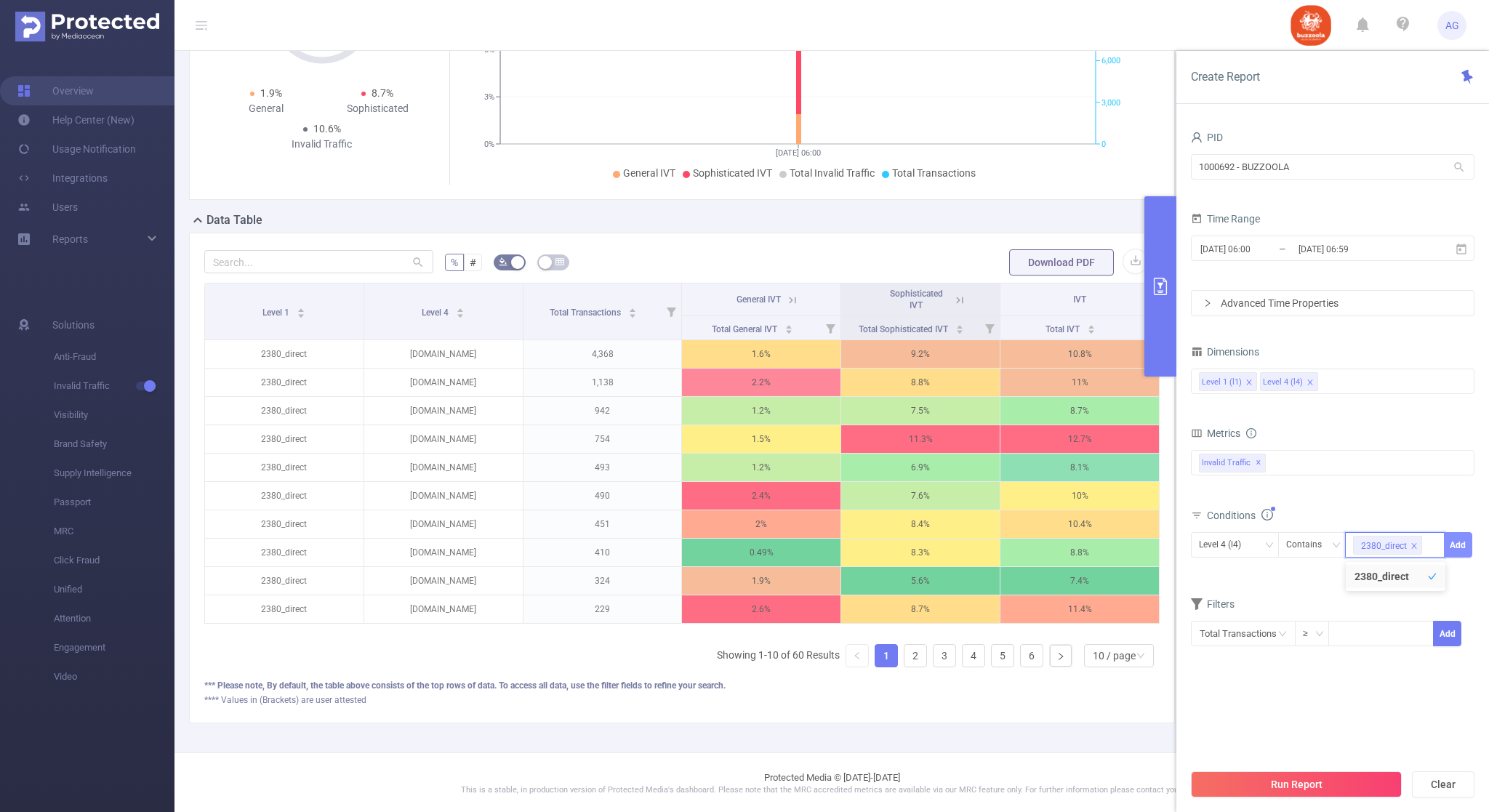
click at [1448, 542] on button "Add" at bounding box center [1459, 545] width 29 height 25
click at [1241, 784] on button "Run Report" at bounding box center [1297, 784] width 211 height 26
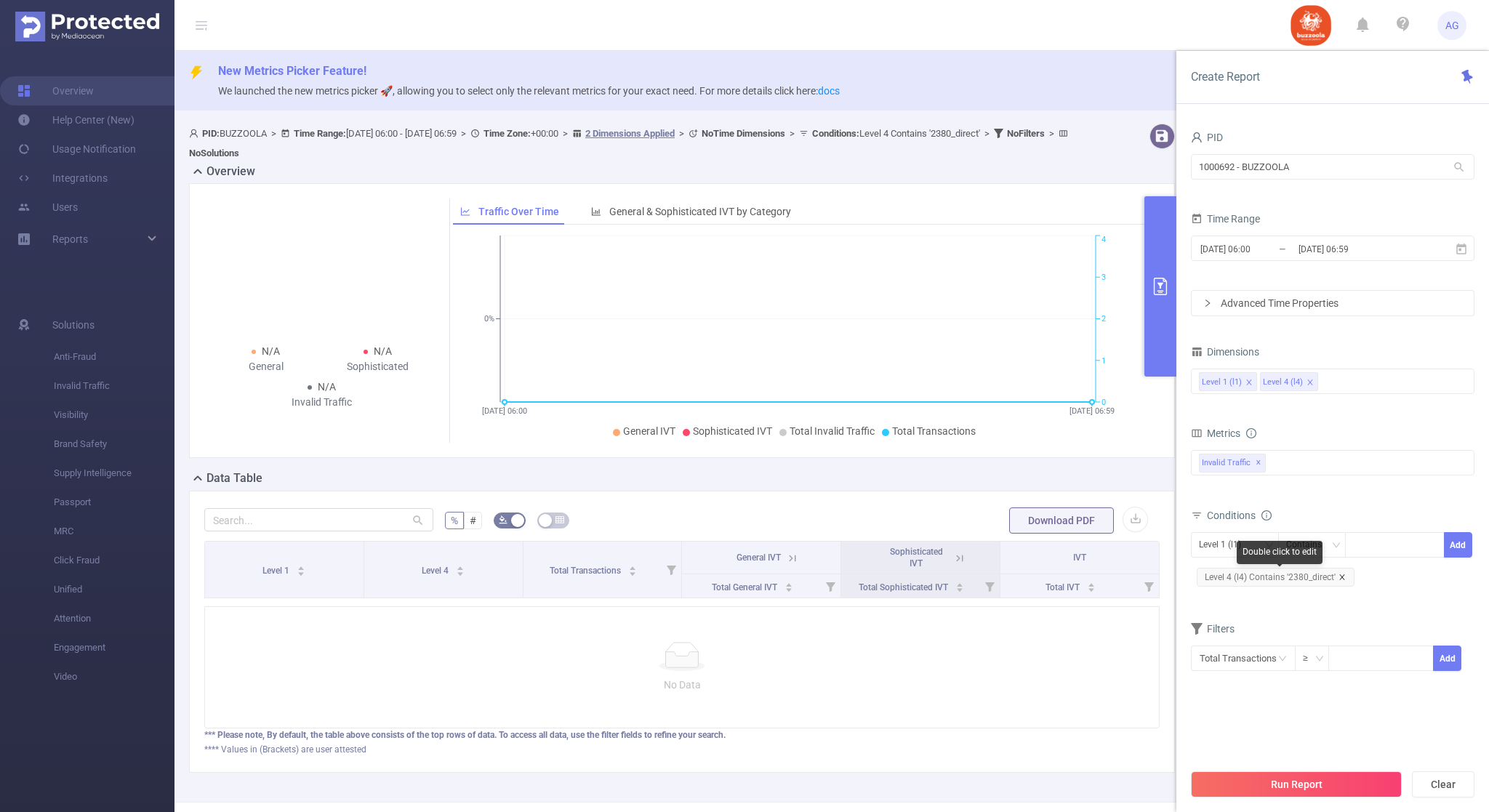
click at [1343, 581] on icon "icon: close" at bounding box center [1342, 577] width 7 height 7
click at [1265, 550] on icon "icon: down" at bounding box center [1269, 545] width 9 height 9
click at [1317, 538] on div "Contains" at bounding box center [1309, 545] width 46 height 24
click at [1318, 600] on li "Is" at bounding box center [1327, 600] width 97 height 23
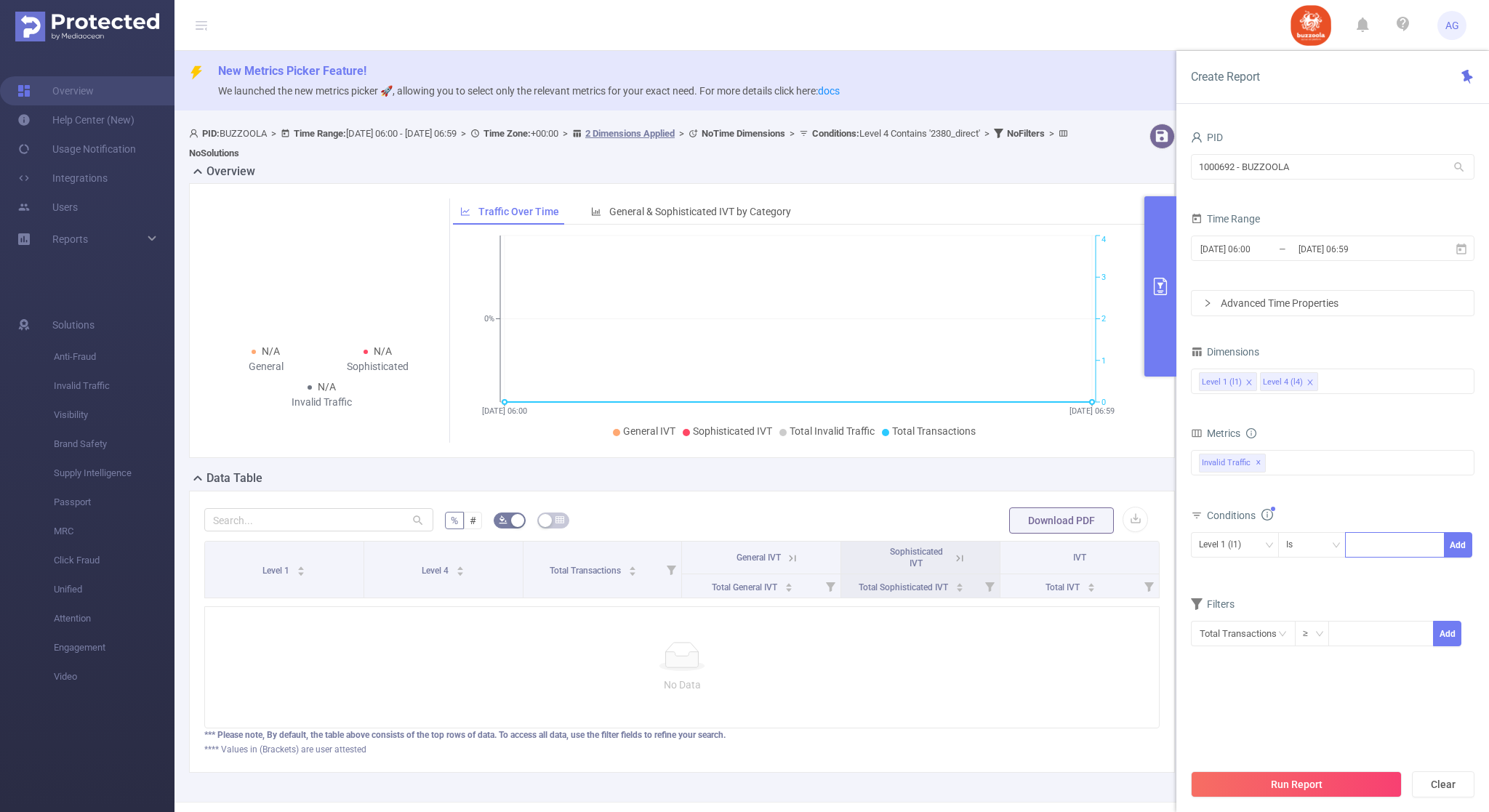
click at [1370, 550] on div at bounding box center [1394, 545] width 84 height 24
paste input "2380_direct"
type input "2380_direct"
click at [1366, 577] on li "2380_direct" at bounding box center [1395, 576] width 99 height 23
click at [1454, 537] on button "Add" at bounding box center [1459, 545] width 29 height 25
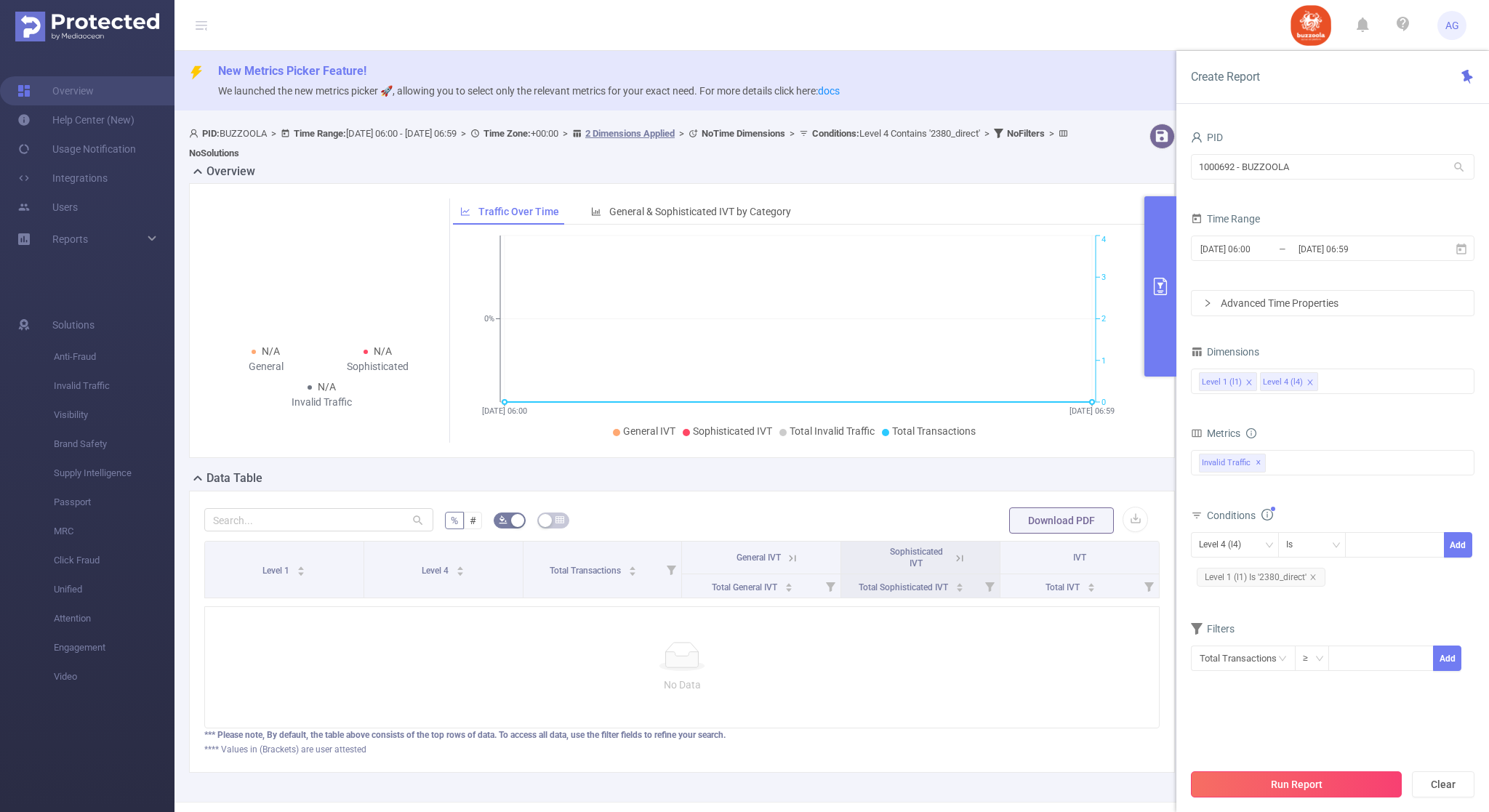
click at [1338, 775] on button "Run Report" at bounding box center [1297, 784] width 211 height 26
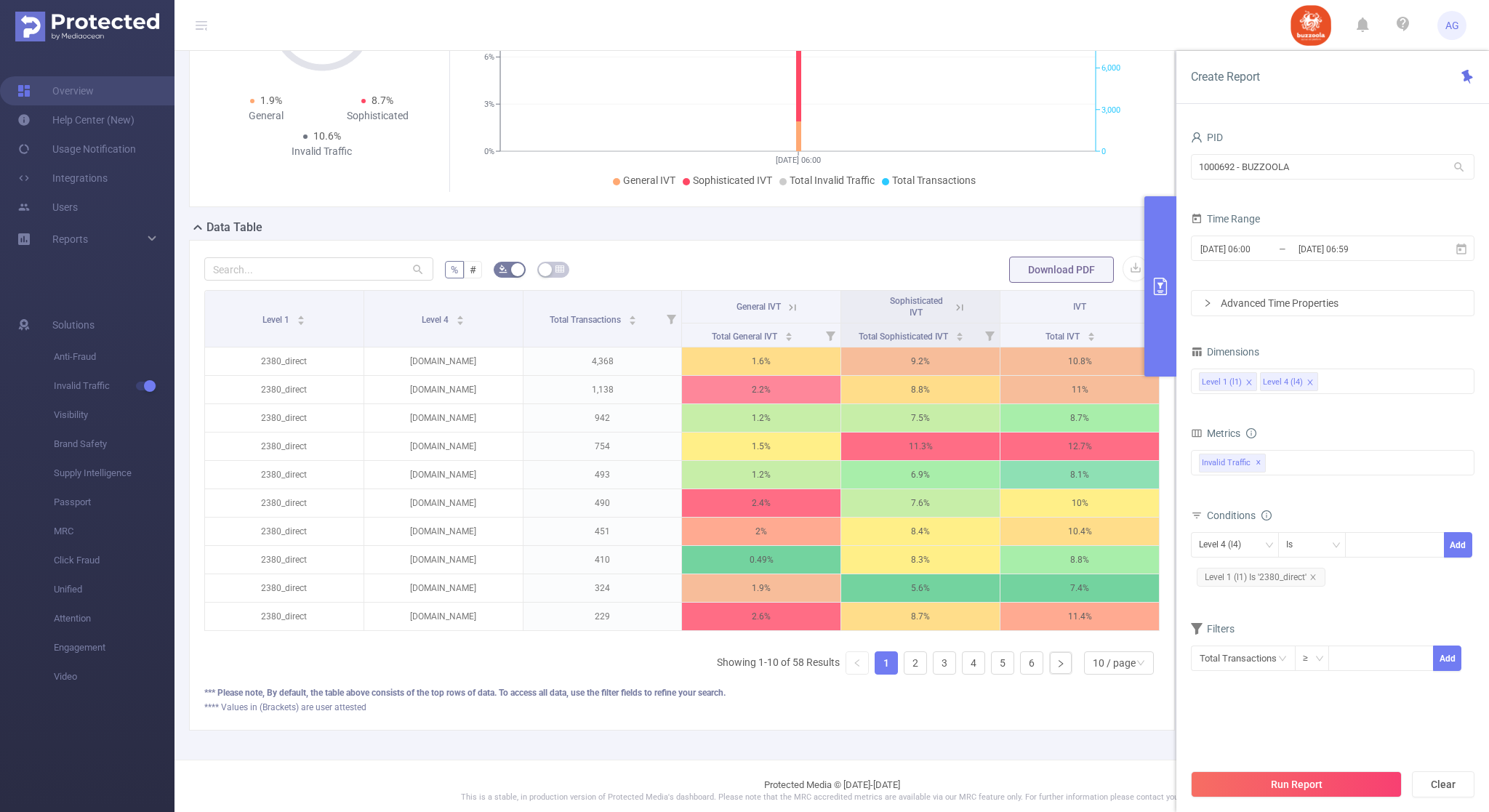
scroll to position [258, 0]
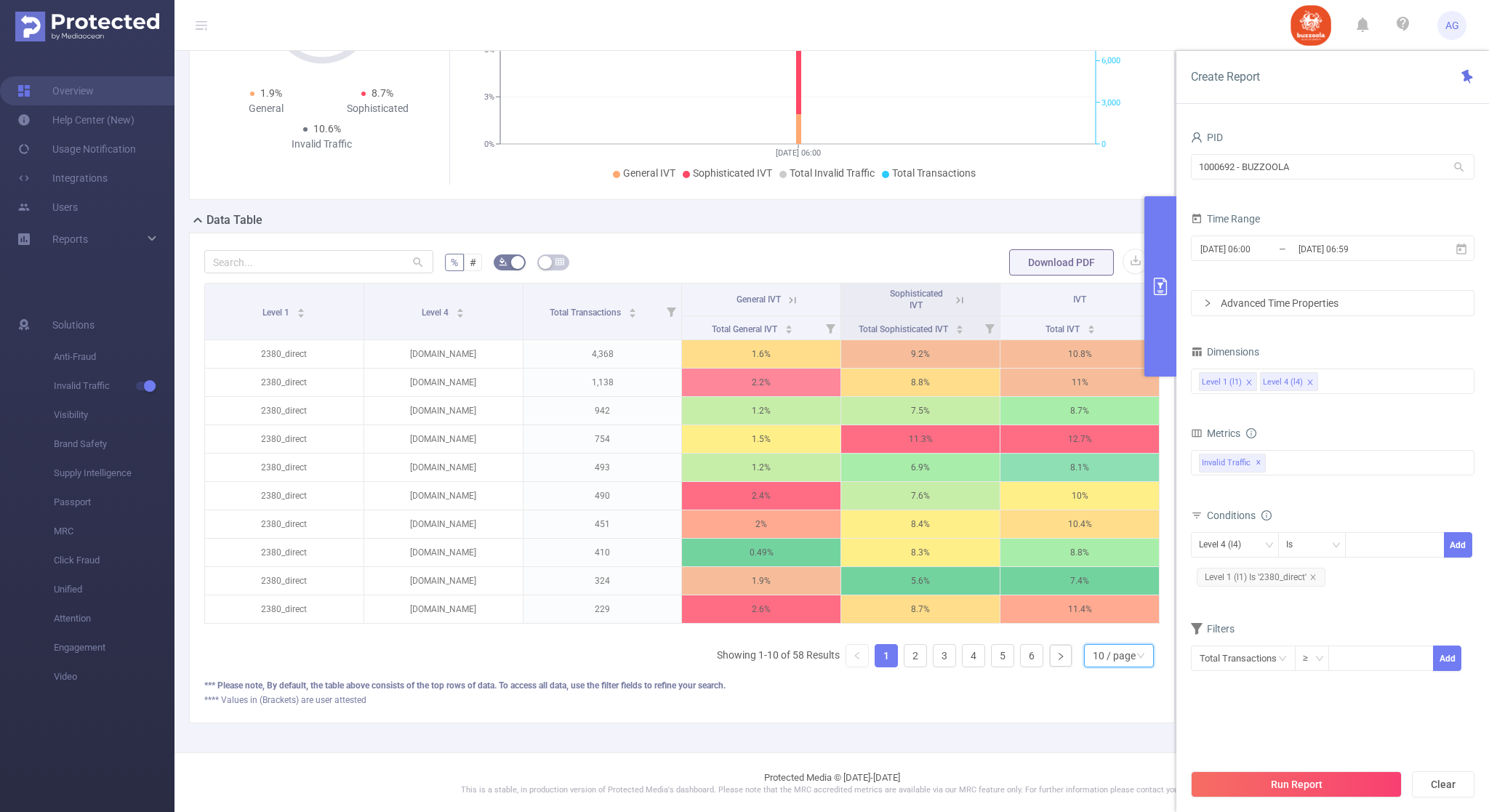
click at [1118, 666] on div "10 / page" at bounding box center [1114, 655] width 43 height 21
click at [1102, 641] on li "50 / page" at bounding box center [1104, 644] width 70 height 23
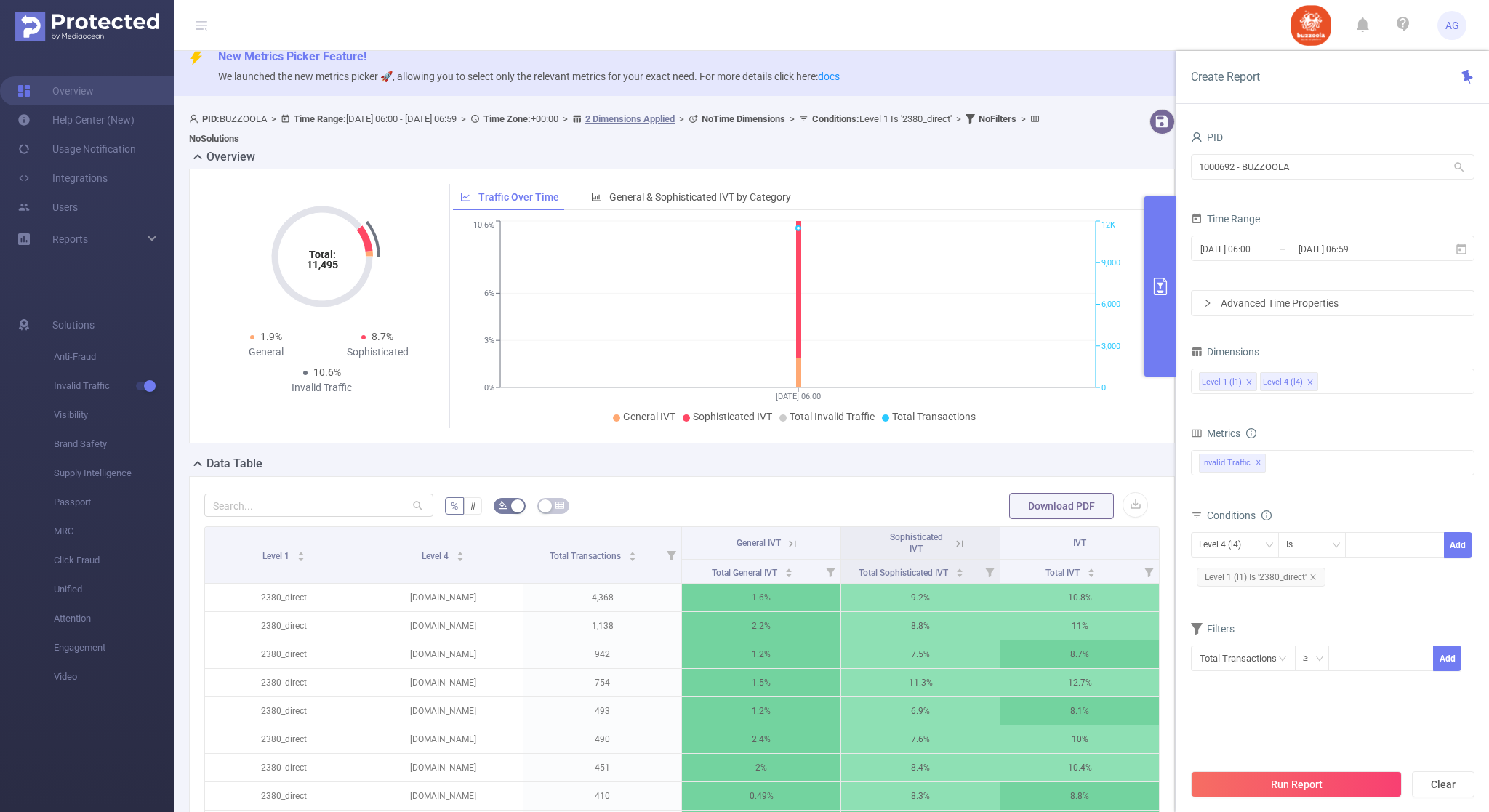
scroll to position [0, 0]
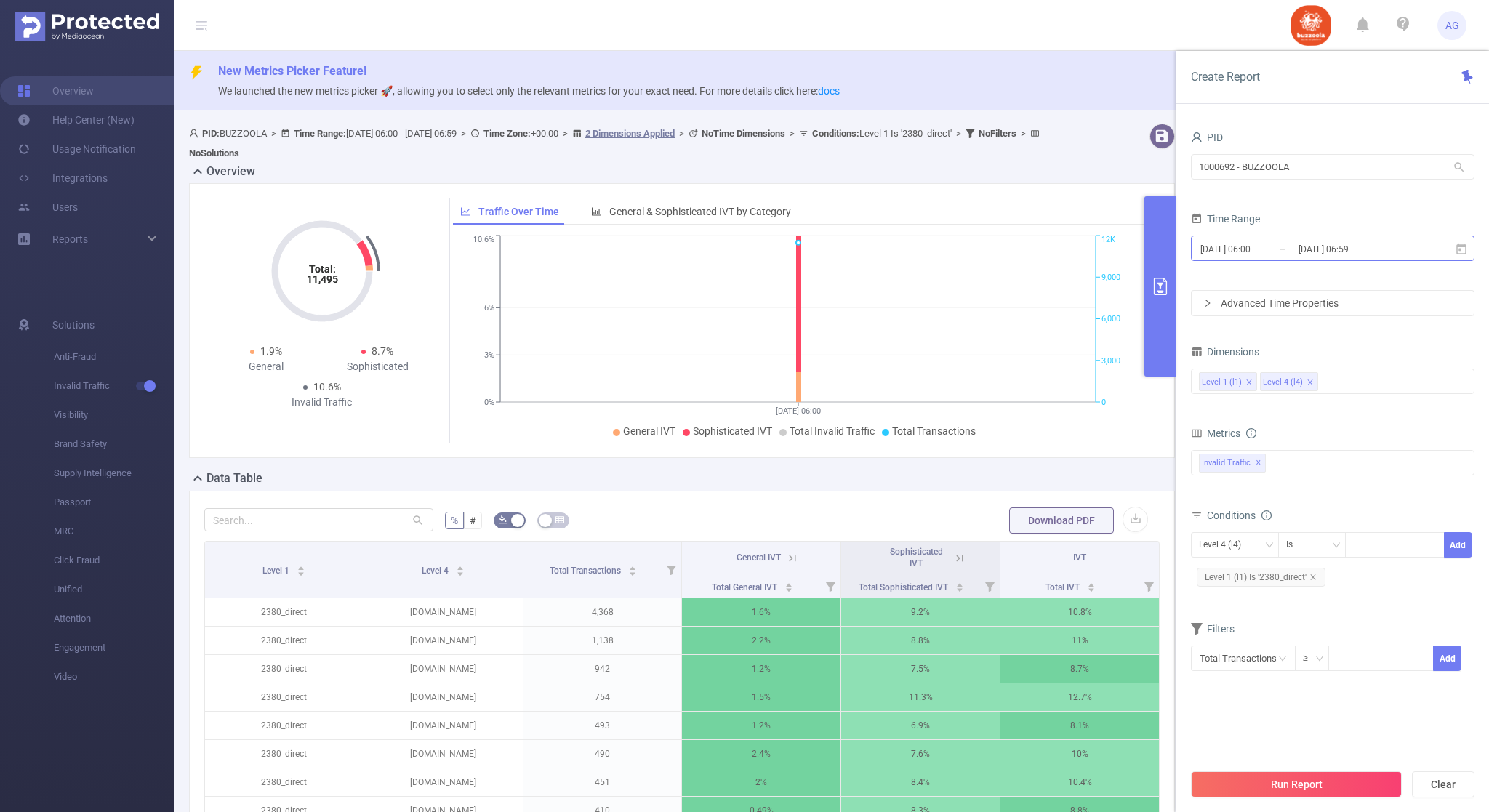
click at [1260, 256] on input "[DATE] 06:00" at bounding box center [1258, 249] width 118 height 20
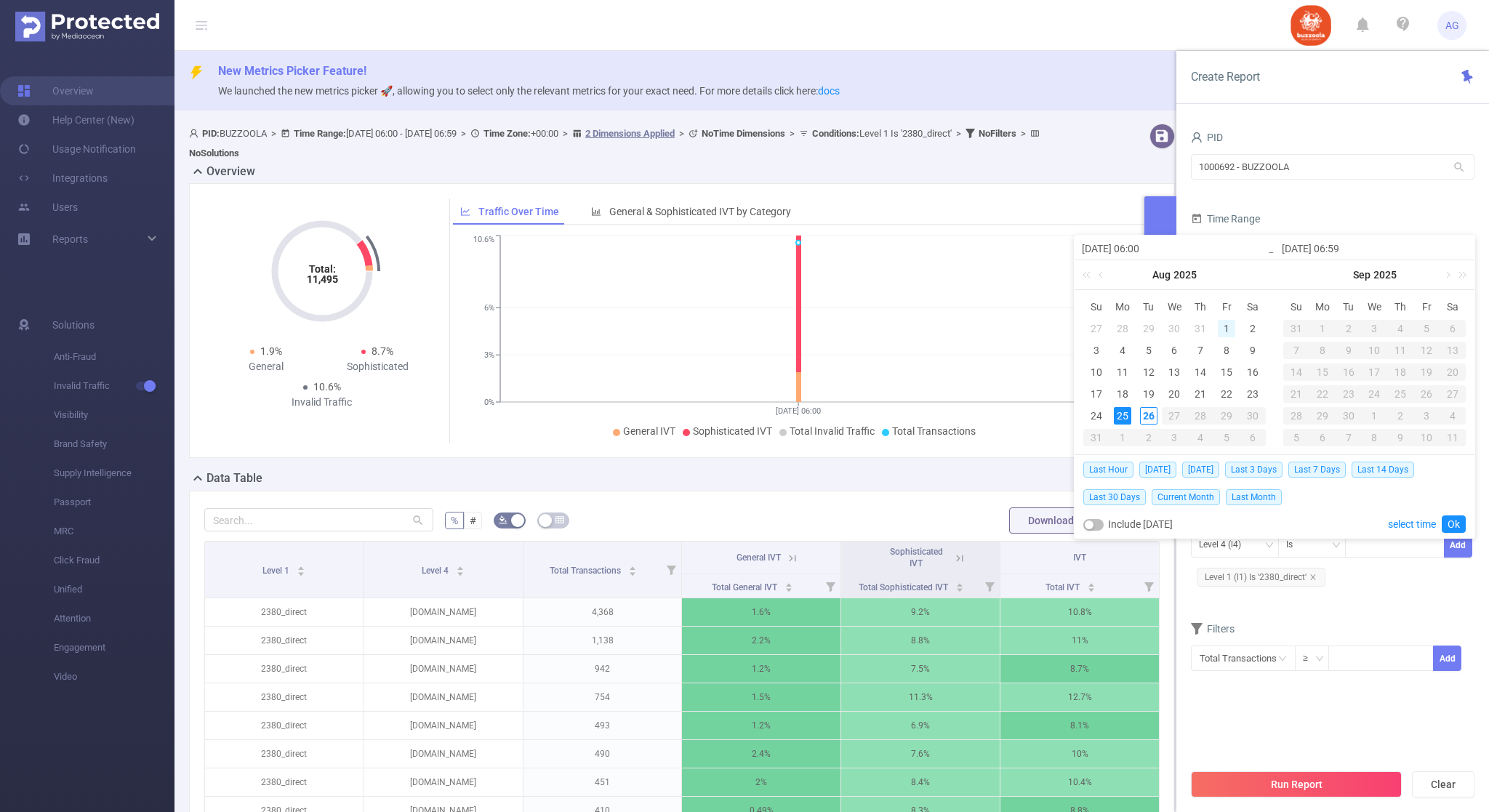
click at [1230, 326] on div "1" at bounding box center [1227, 328] width 17 height 17
click at [1123, 419] on div "25" at bounding box center [1123, 416] width 17 height 17
type input "[DATE] 06:00"
click at [1250, 780] on button "Run Report" at bounding box center [1297, 784] width 211 height 26
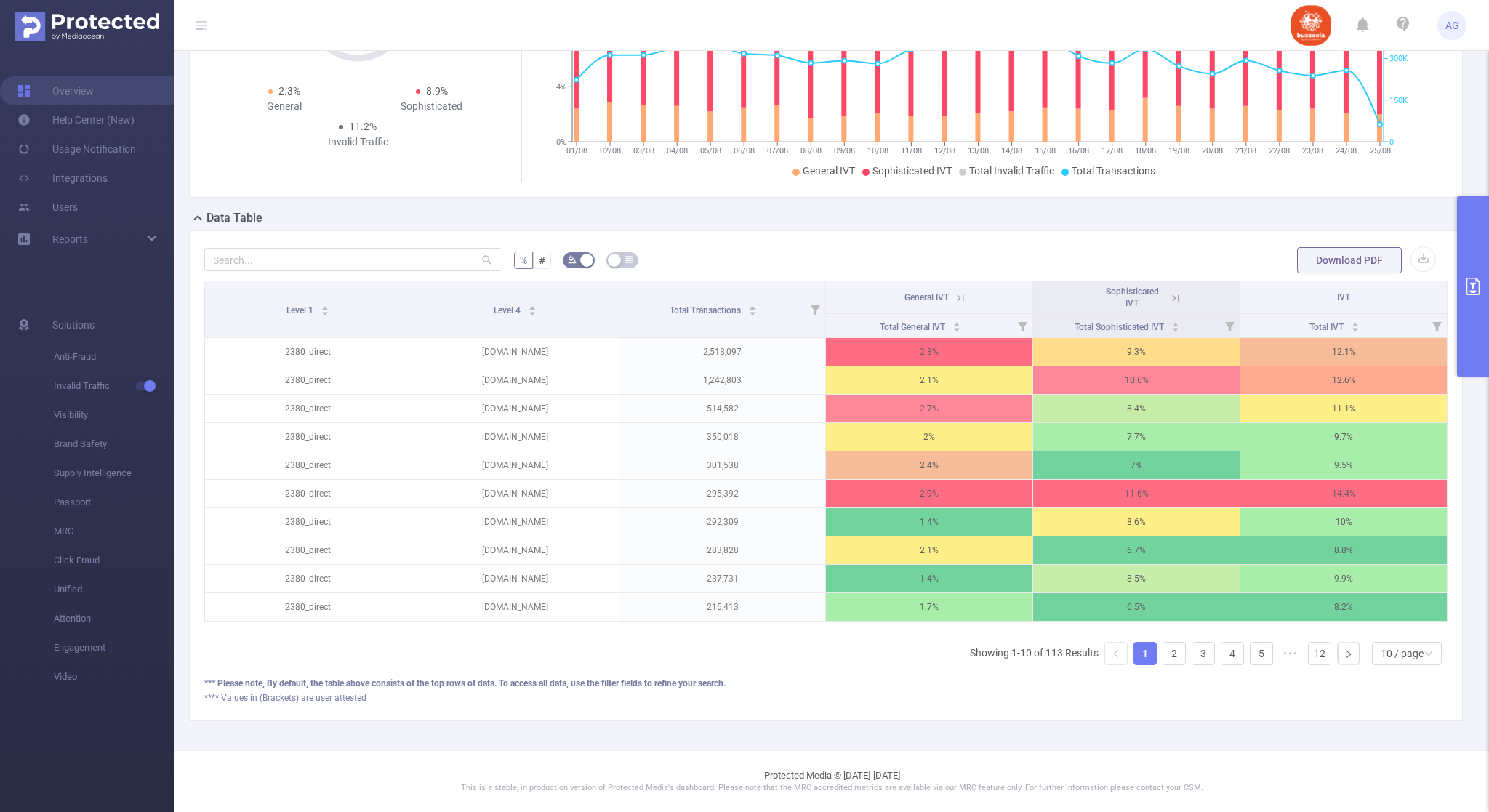
scroll to position [258, 0]
click at [1387, 656] on div "10 / page" at bounding box center [1402, 653] width 43 height 21
click at [1374, 631] on li "50 / page" at bounding box center [1392, 643] width 70 height 23
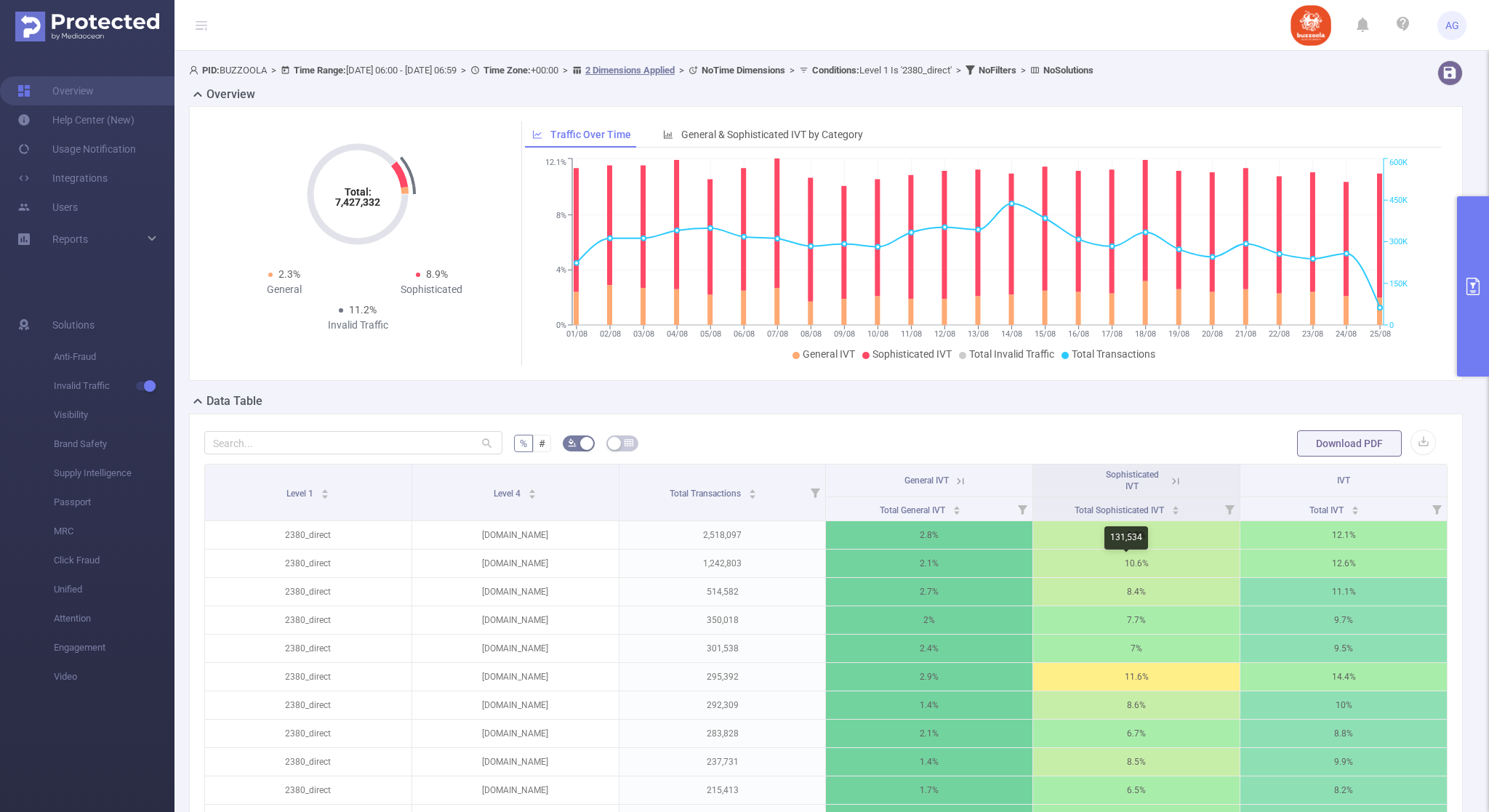
scroll to position [0, 0]
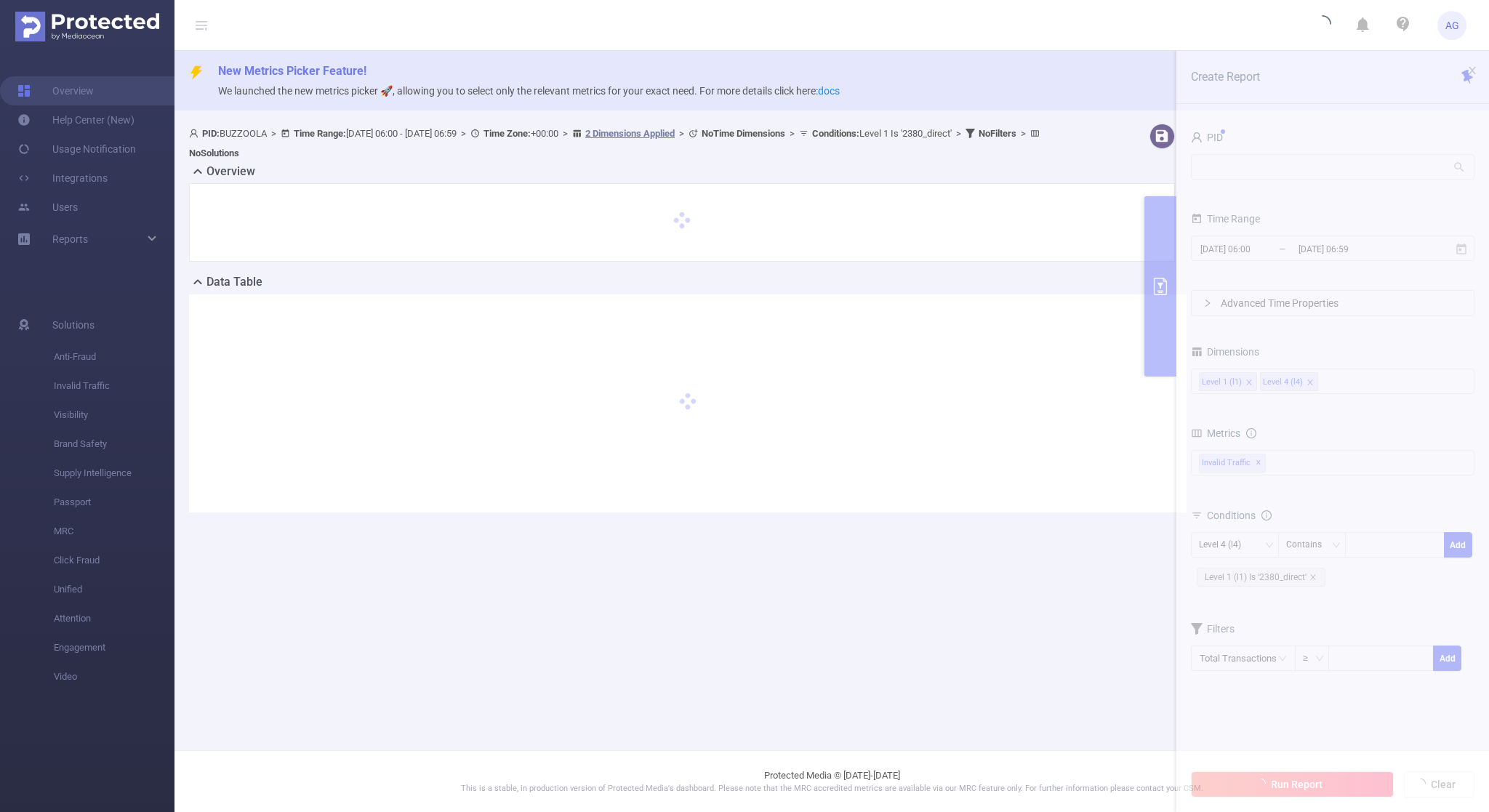
click at [1094, 364] on div at bounding box center [688, 403] width 997 height 218
click at [861, 425] on div at bounding box center [688, 403] width 997 height 218
click at [1040, 349] on div at bounding box center [688, 403] width 997 height 218
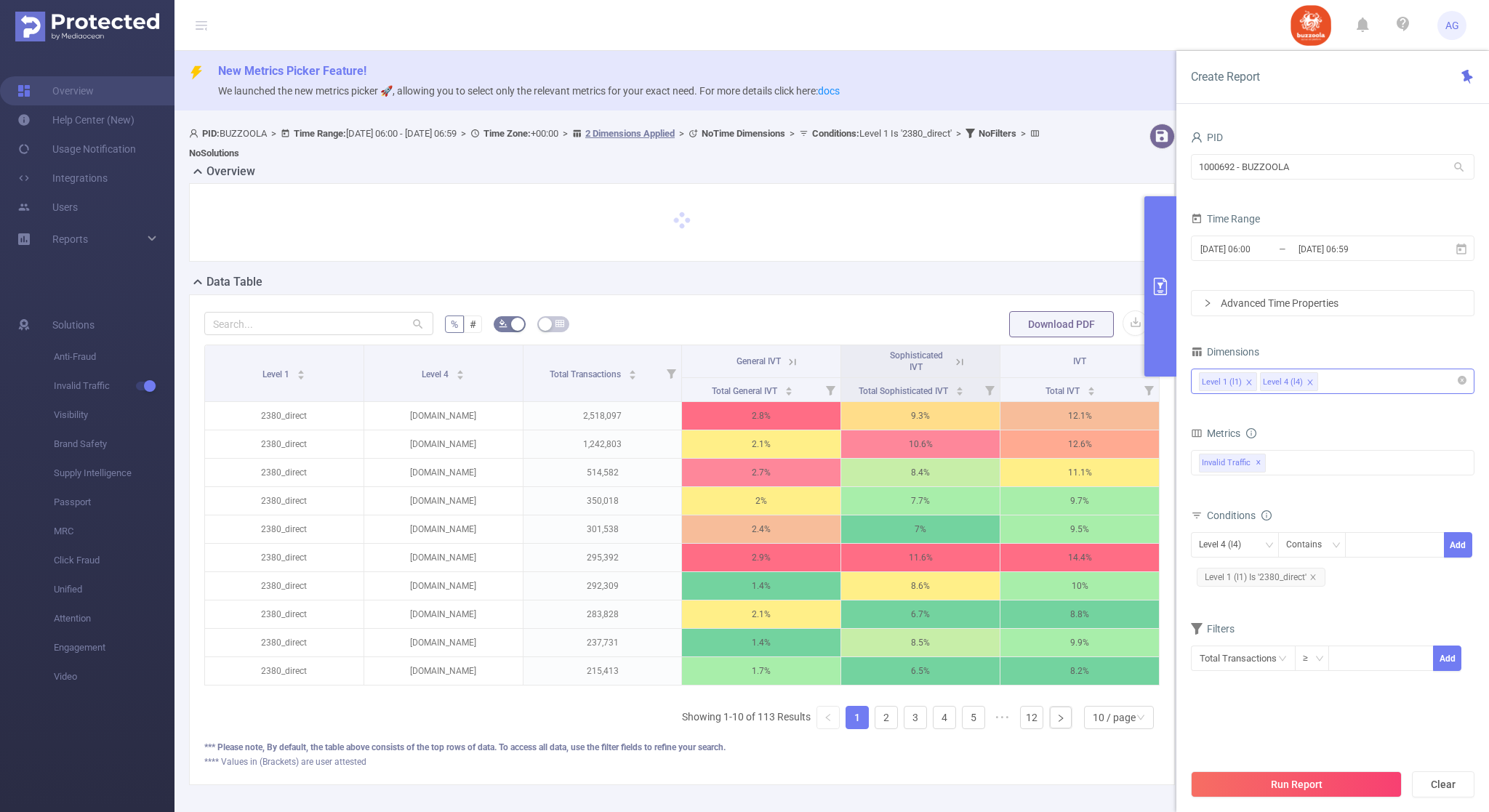
click at [1308, 382] on icon "icon: close" at bounding box center [1310, 382] width 5 height 5
click at [1250, 386] on icon "icon: close" at bounding box center [1249, 382] width 7 height 7
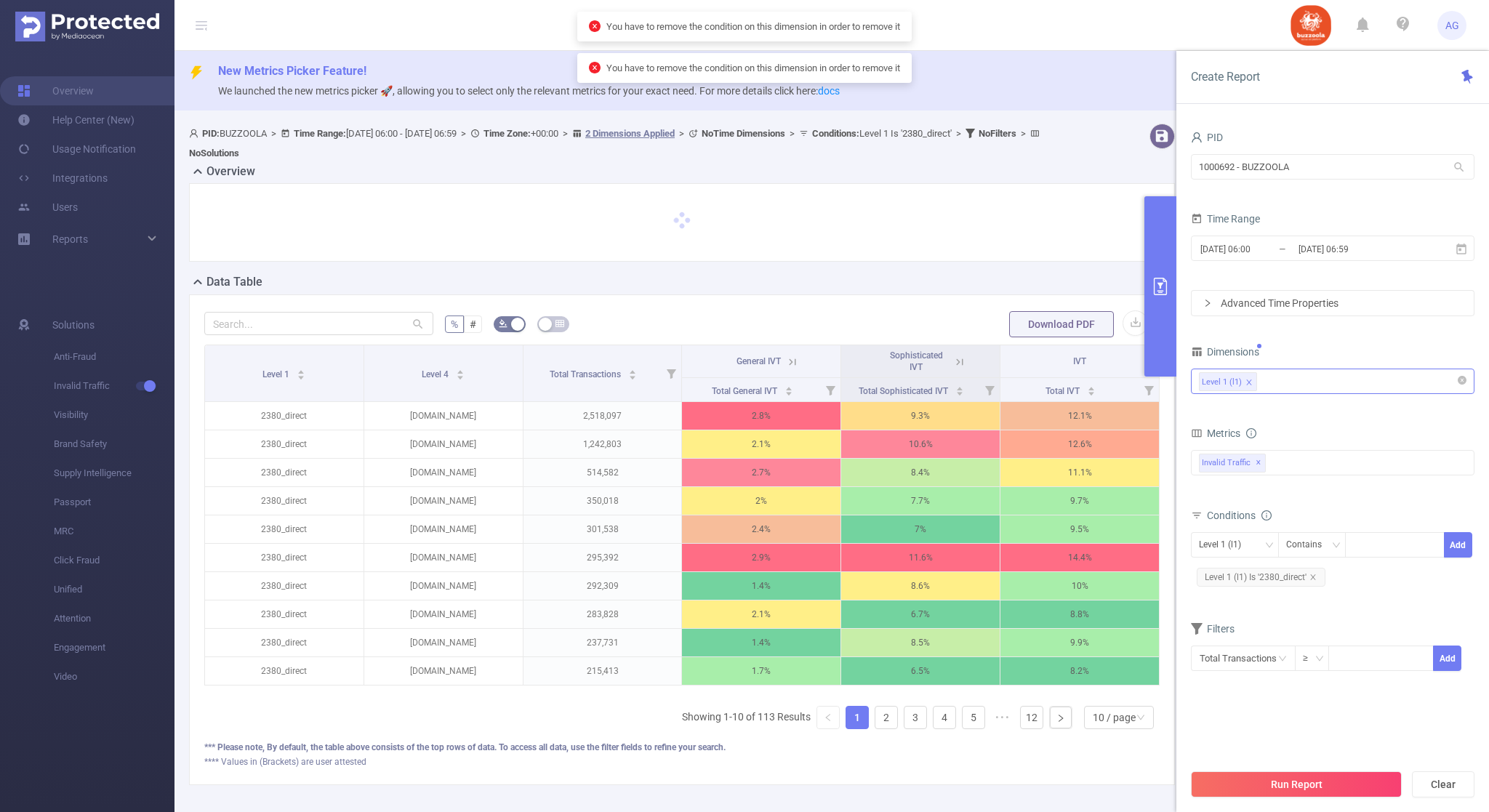
click at [1250, 379] on icon "icon: close" at bounding box center [1249, 382] width 7 height 7
click at [1289, 382] on div "Level 1 (l1)" at bounding box center [1333, 381] width 267 height 24
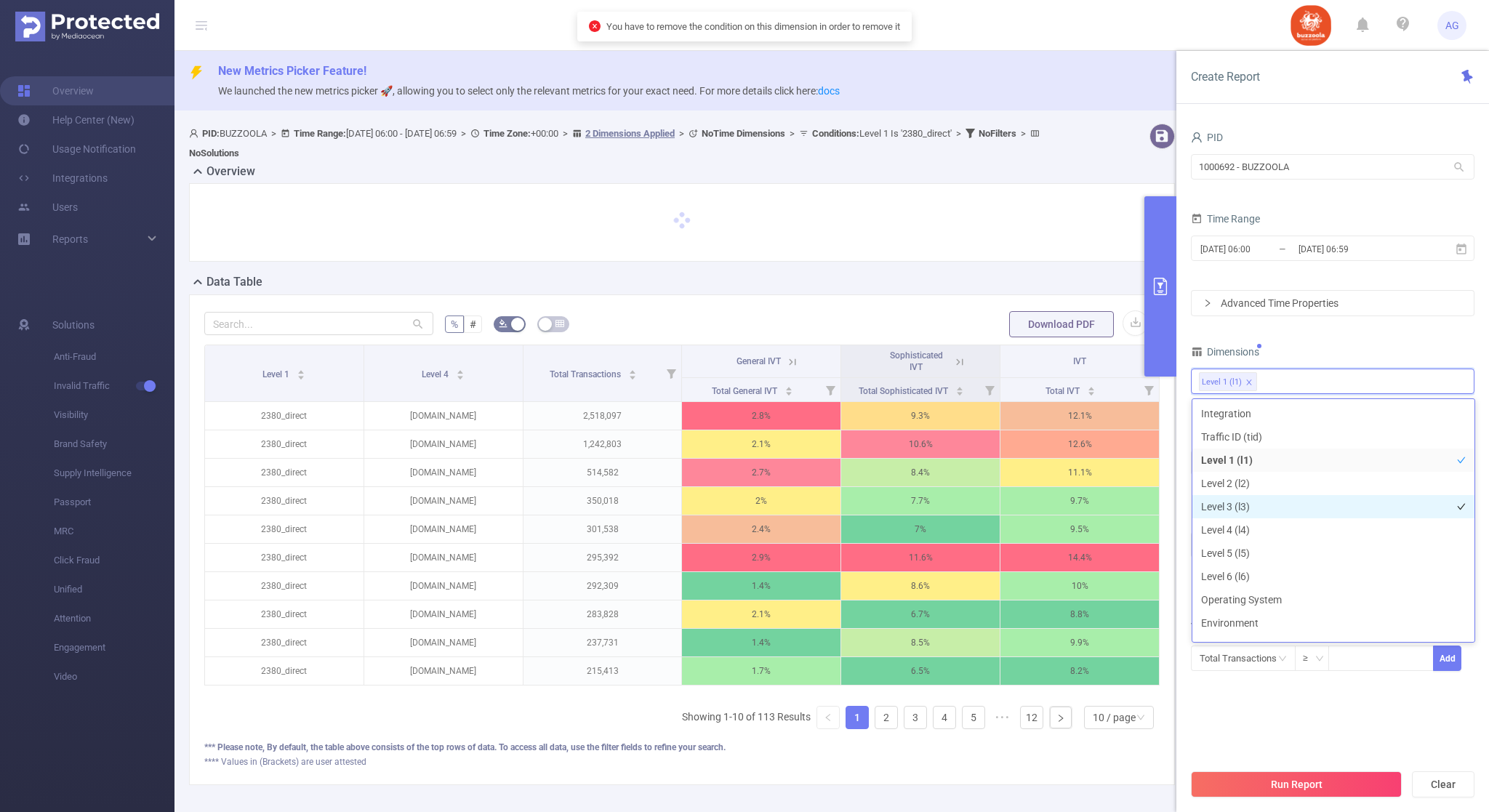
click at [1257, 507] on li "Level 3 (l3)" at bounding box center [1333, 507] width 282 height 23
click at [1248, 382] on icon "icon: close" at bounding box center [1249, 382] width 5 height 5
click at [1246, 380] on icon "icon: close" at bounding box center [1249, 382] width 7 height 7
click at [1366, 344] on div "Dimensions" at bounding box center [1333, 354] width 284 height 24
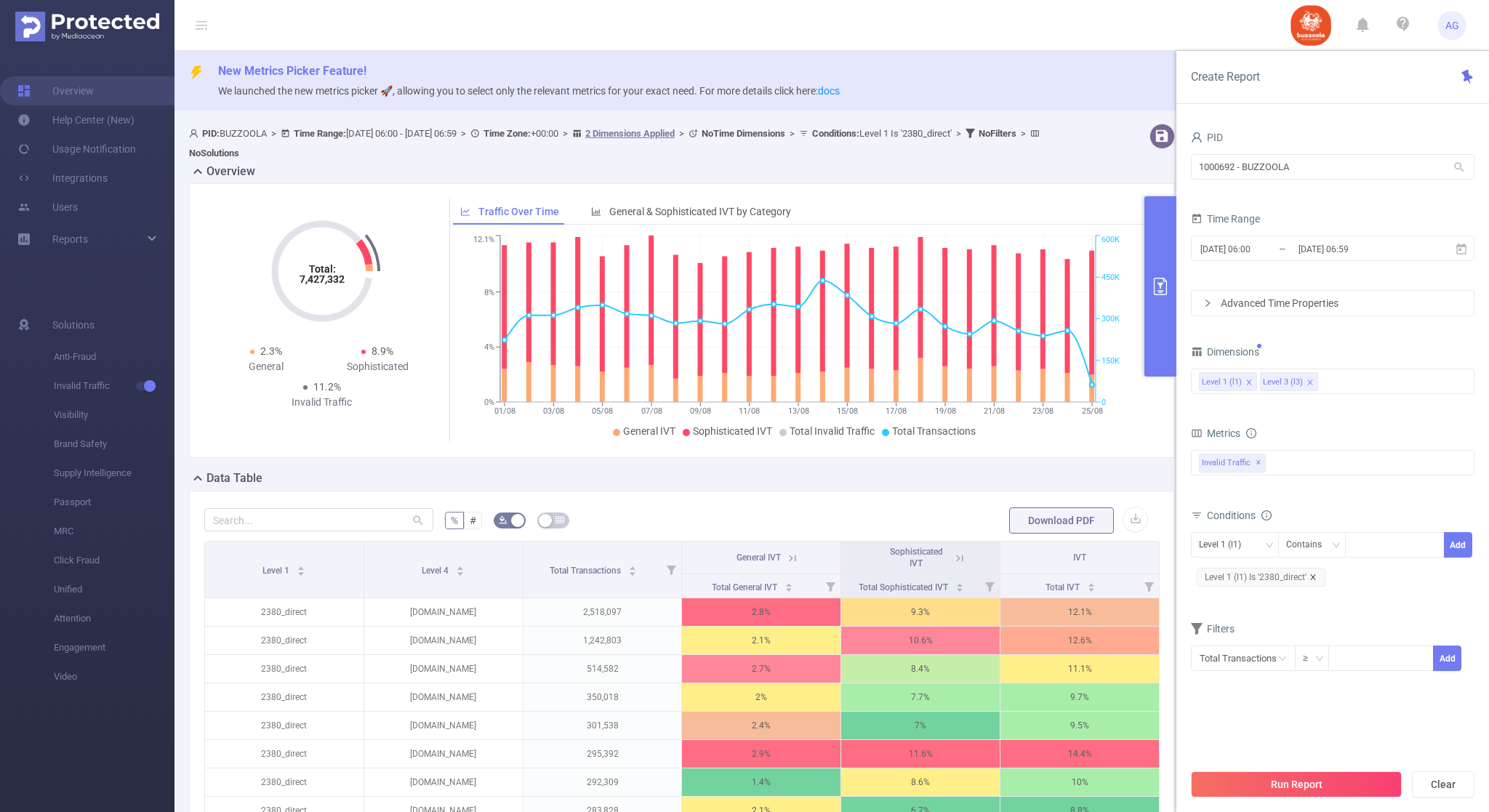
click at [1313, 578] on icon "icon: close" at bounding box center [1312, 577] width 5 height 5
click at [1248, 383] on icon "icon: close" at bounding box center [1249, 382] width 7 height 7
drag, startPoint x: 1353, startPoint y: 540, endPoint x: 1398, endPoint y: 540, distance: 45.0
click at [1366, 540] on div at bounding box center [1394, 545] width 84 height 24
paste input "1271433"
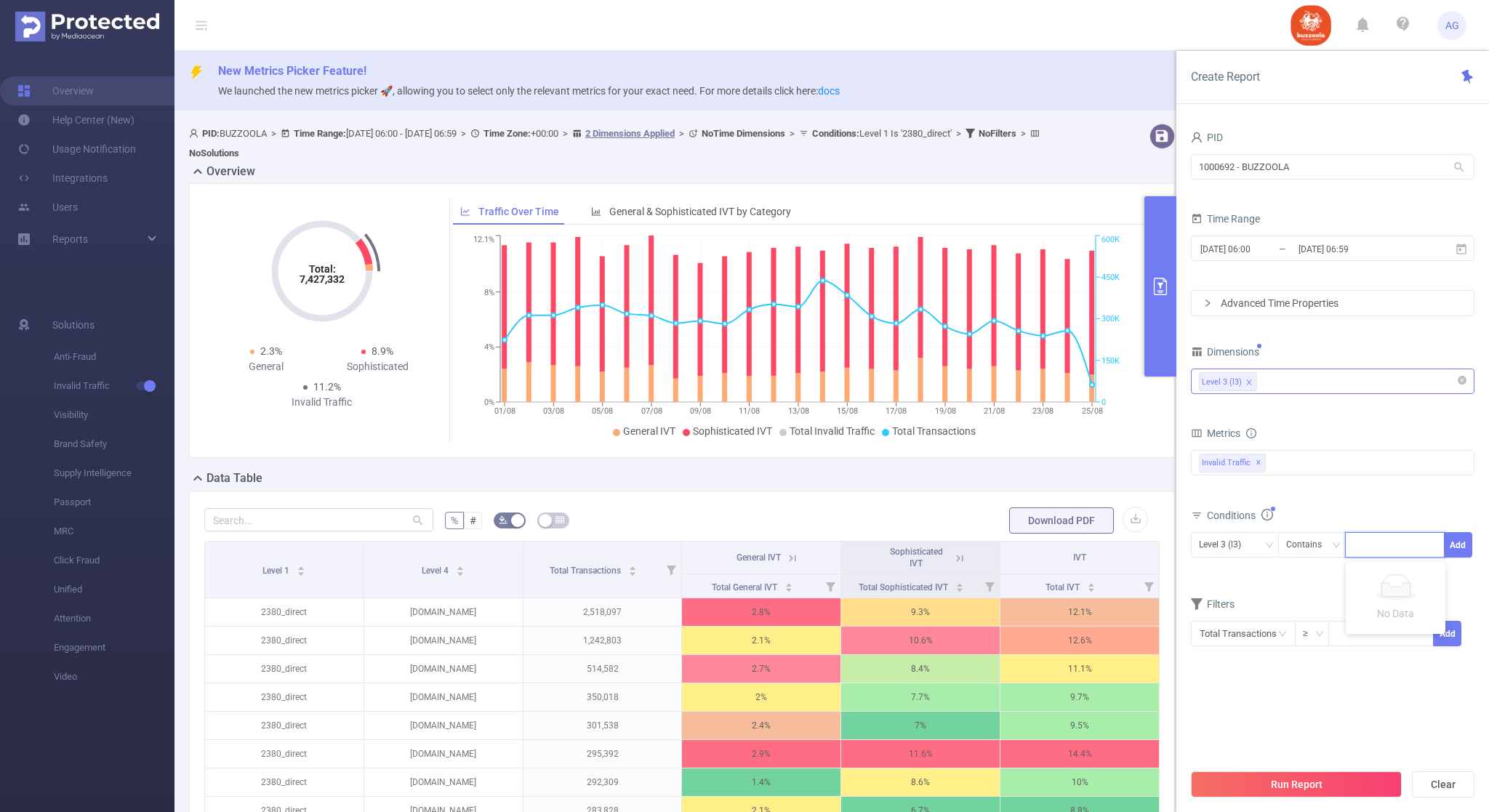
type input "1271433"
click at [1410, 577] on li "1271433" at bounding box center [1395, 576] width 99 height 23
click at [1447, 546] on button "Add" at bounding box center [1459, 545] width 29 height 25
click at [1223, 775] on button "Run Report" at bounding box center [1297, 784] width 211 height 26
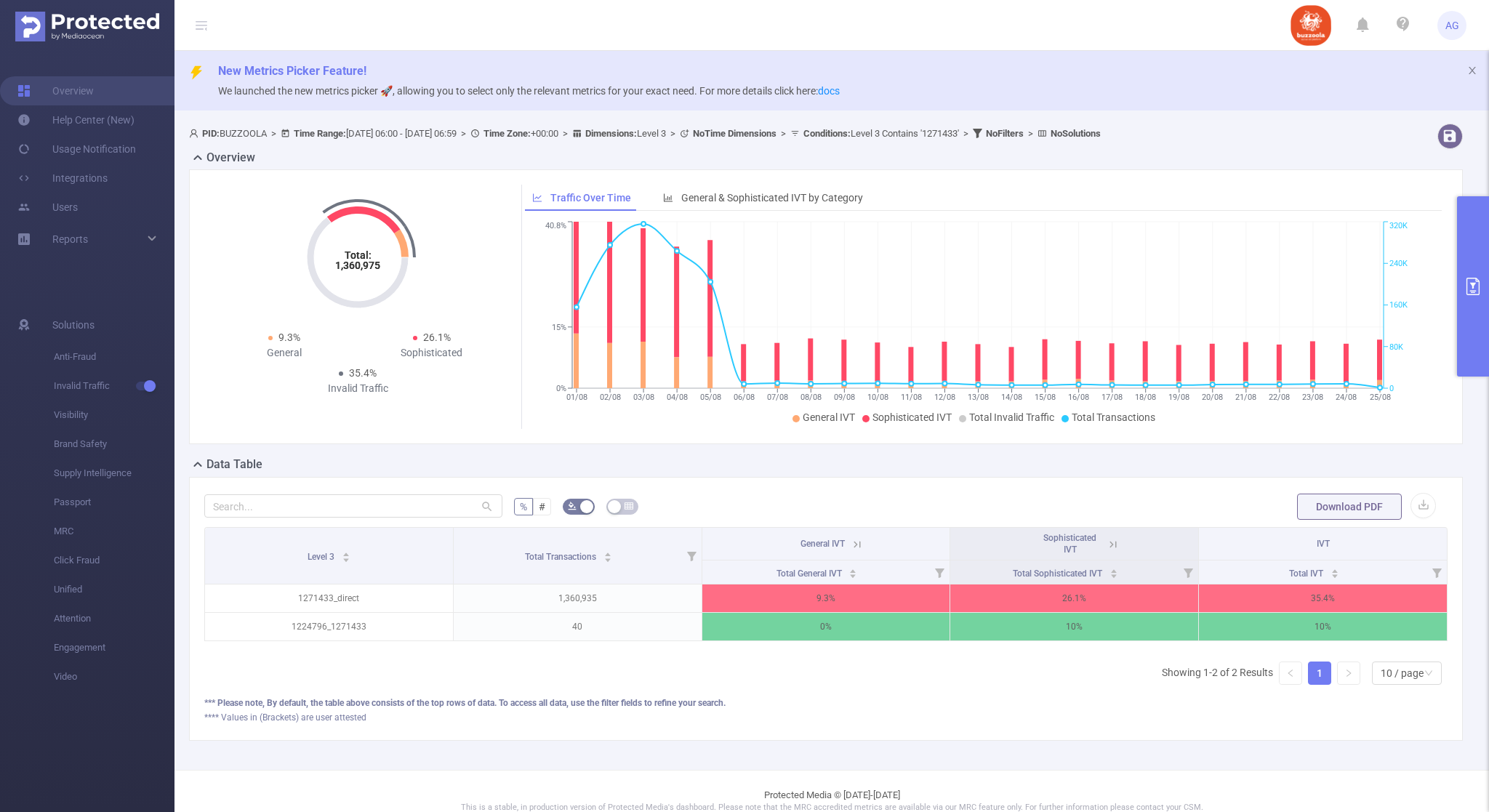
click at [1462, 307] on button "primary" at bounding box center [1473, 286] width 32 height 181
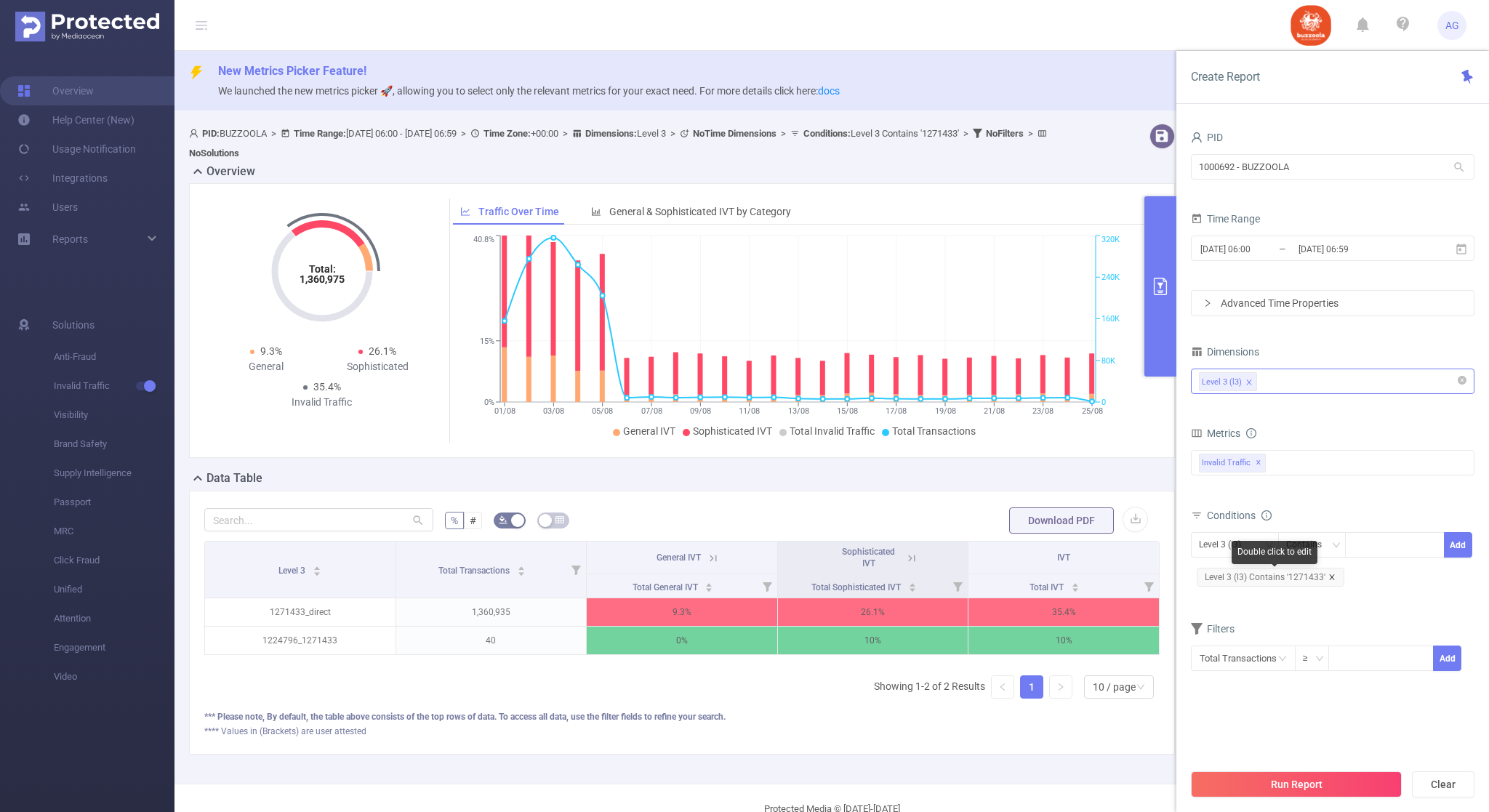
click at [1328, 578] on icon "icon: close" at bounding box center [1332, 577] width 7 height 7
click at [1373, 555] on div at bounding box center [1394, 545] width 84 height 24
paste input "1218097"
type input "1218097"
click at [1416, 574] on li "1218097" at bounding box center [1395, 576] width 99 height 23
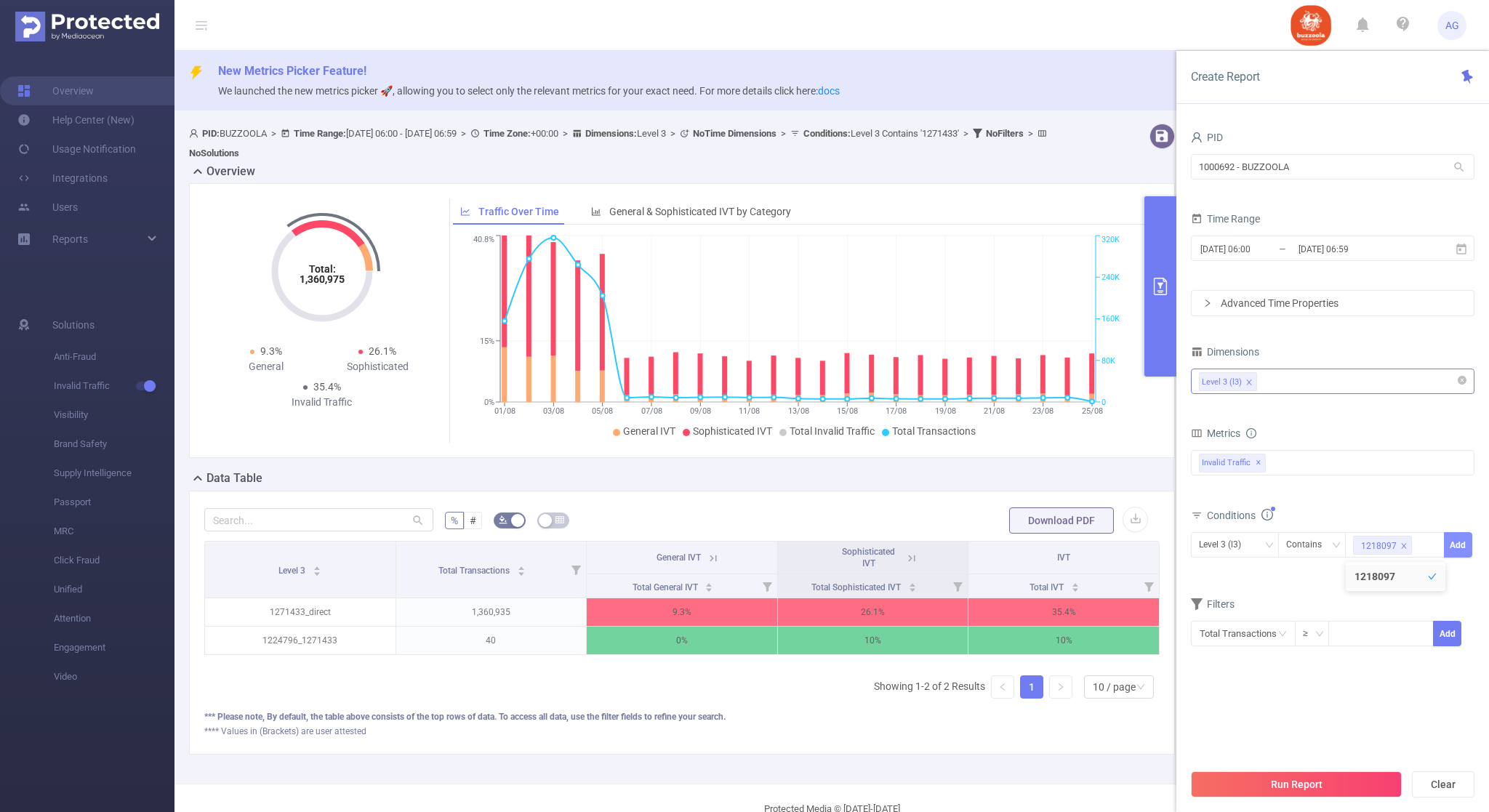
click at [1453, 553] on button "Add" at bounding box center [1459, 545] width 29 height 25
click at [1343, 778] on button "Run Report" at bounding box center [1297, 784] width 211 height 26
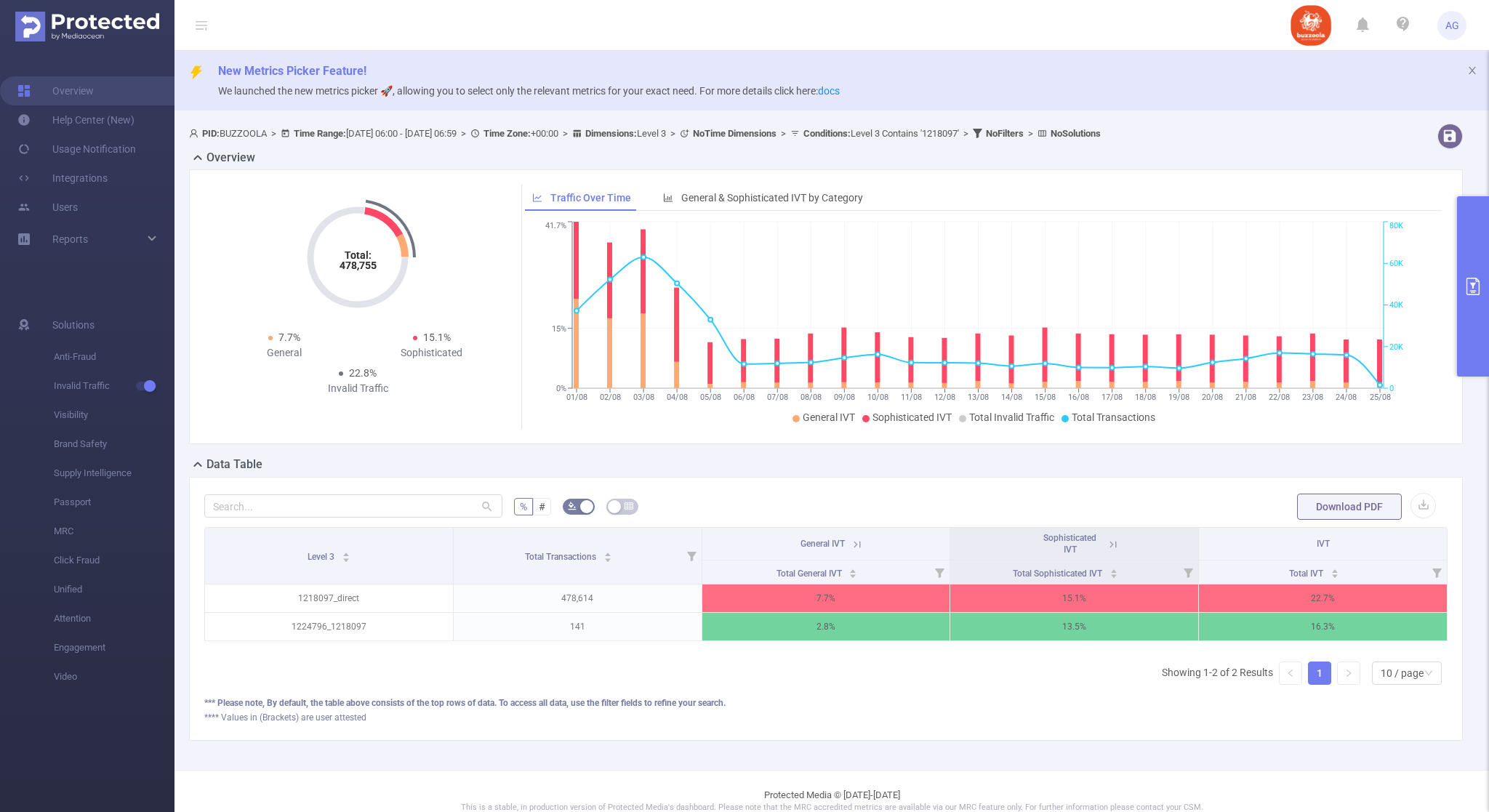
click at [1488, 289] on button "primary" at bounding box center [1473, 286] width 32 height 181
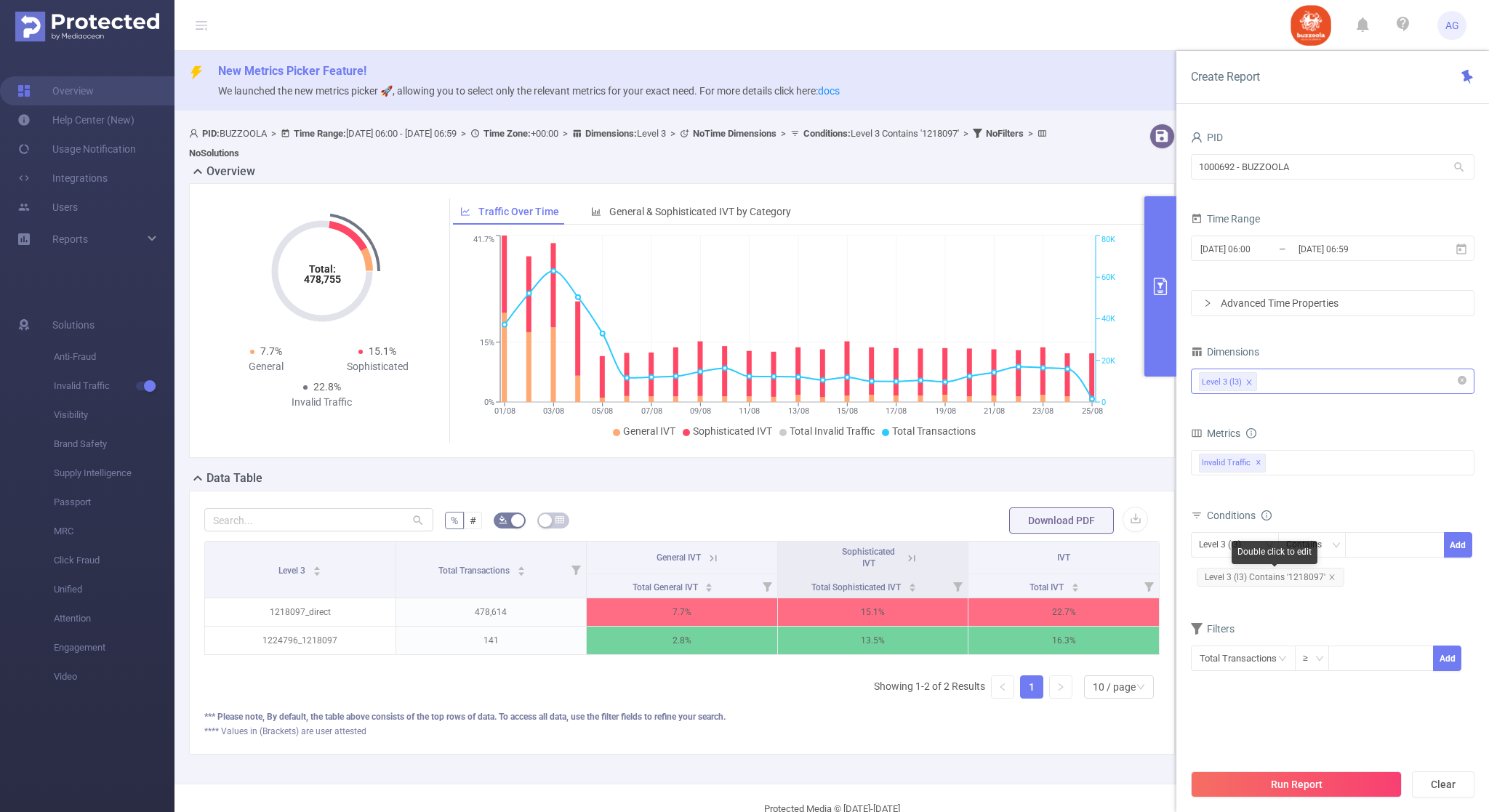
click at [1335, 579] on span "Level 3 (l3) Contains '1218097'" at bounding box center [1271, 577] width 148 height 19
click at [1364, 555] on div at bounding box center [1394, 545] width 84 height 24
click at [1328, 580] on icon "icon: close" at bounding box center [1332, 577] width 7 height 7
click at [1365, 562] on div "Level 3 (l3) Contains Add" at bounding box center [1333, 548] width 284 height 33
click at [1367, 554] on div at bounding box center [1394, 545] width 84 height 24
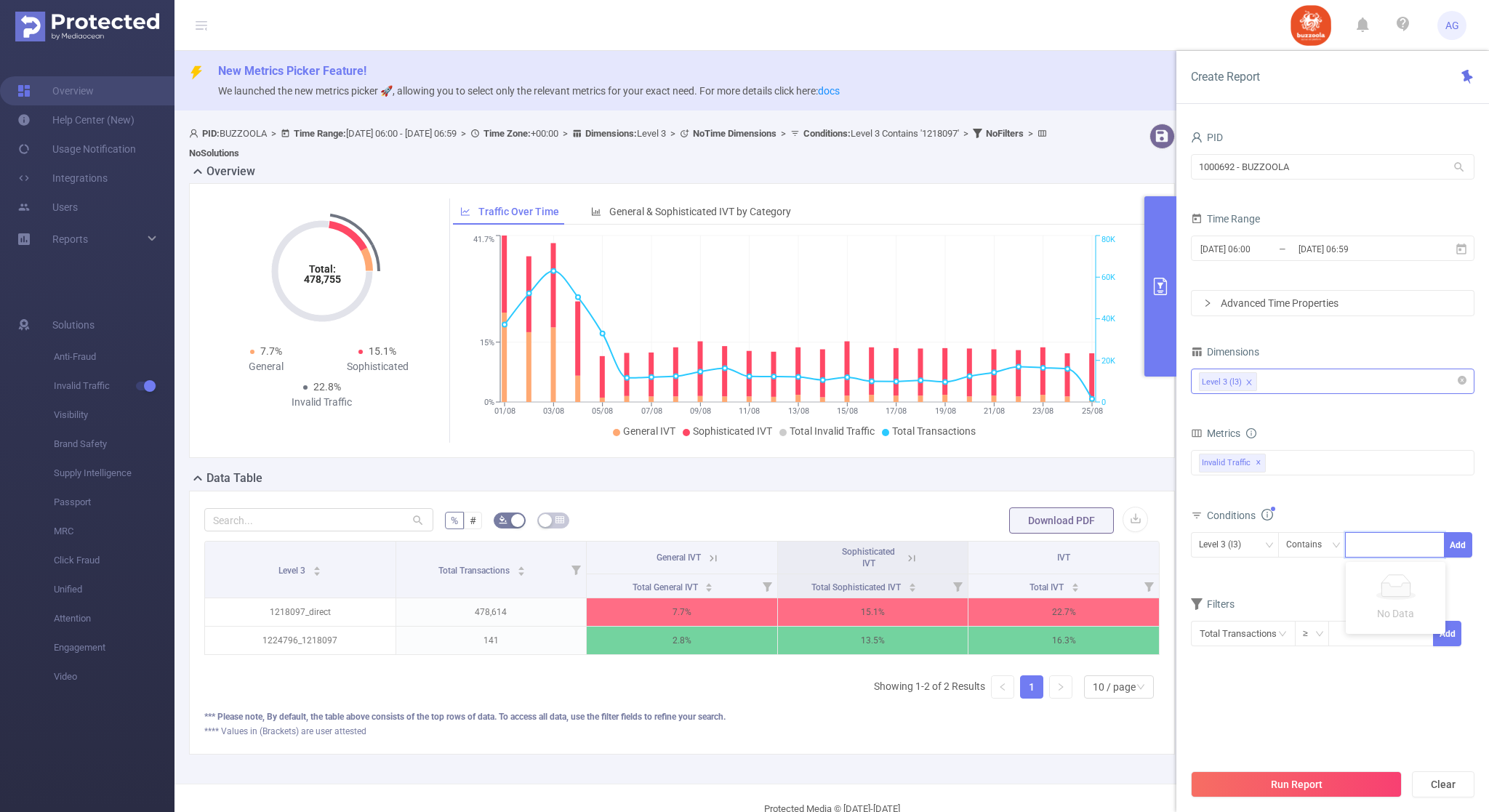
paste input "1257149"
type input "1257149"
click at [1387, 577] on li "1257149" at bounding box center [1395, 576] width 99 height 23
click at [1458, 548] on button "Add" at bounding box center [1459, 545] width 29 height 25
click at [1323, 780] on button "Run Report" at bounding box center [1297, 784] width 211 height 26
